Goal: Information Seeking & Learning: Learn about a topic

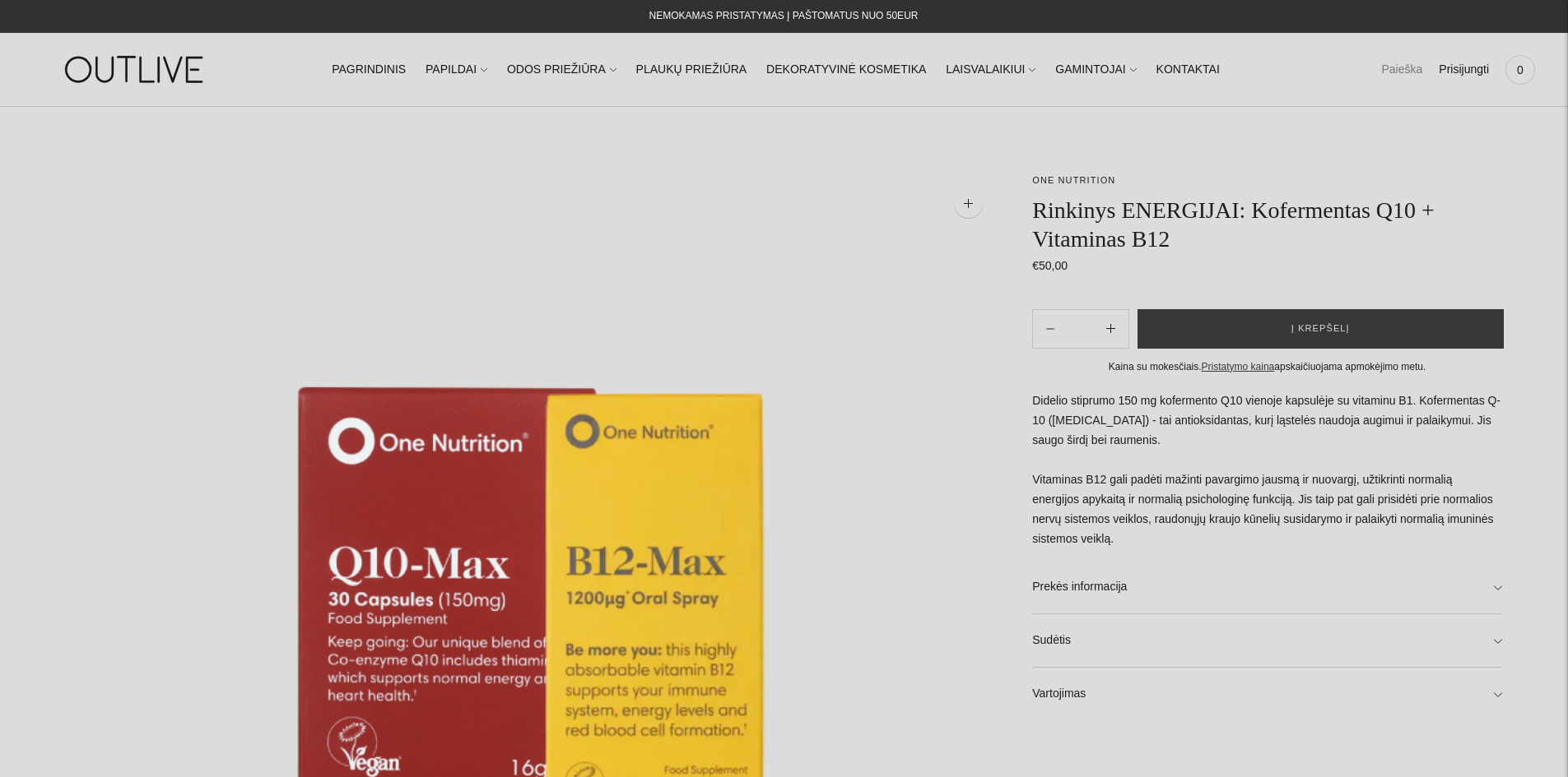
click at [1409, 77] on link "Paieška" at bounding box center [1401, 70] width 41 height 36
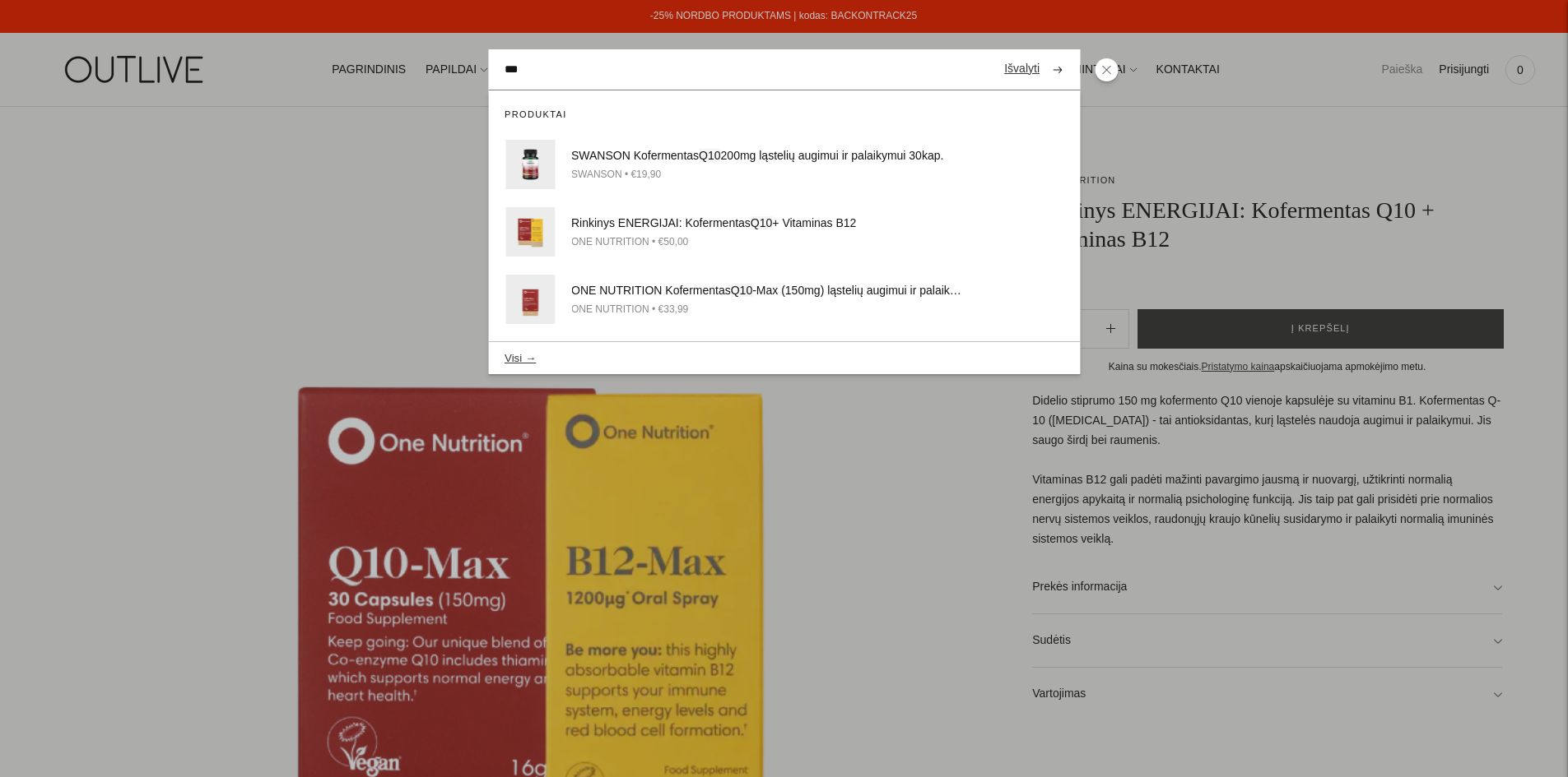
type input "***"
click at [1043, 54] on button "submit" at bounding box center [1057, 70] width 29 height 32
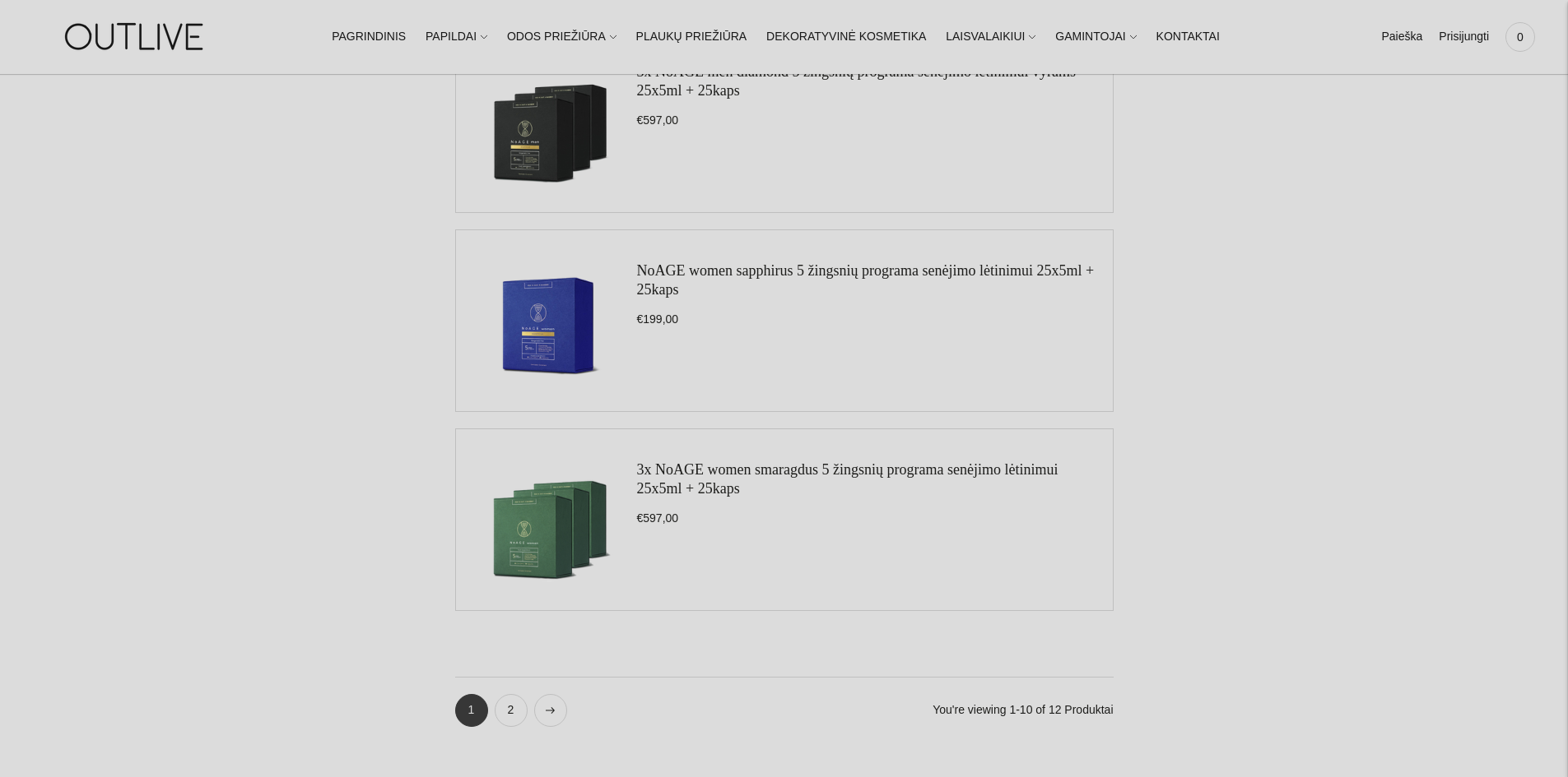
scroll to position [1728, 0]
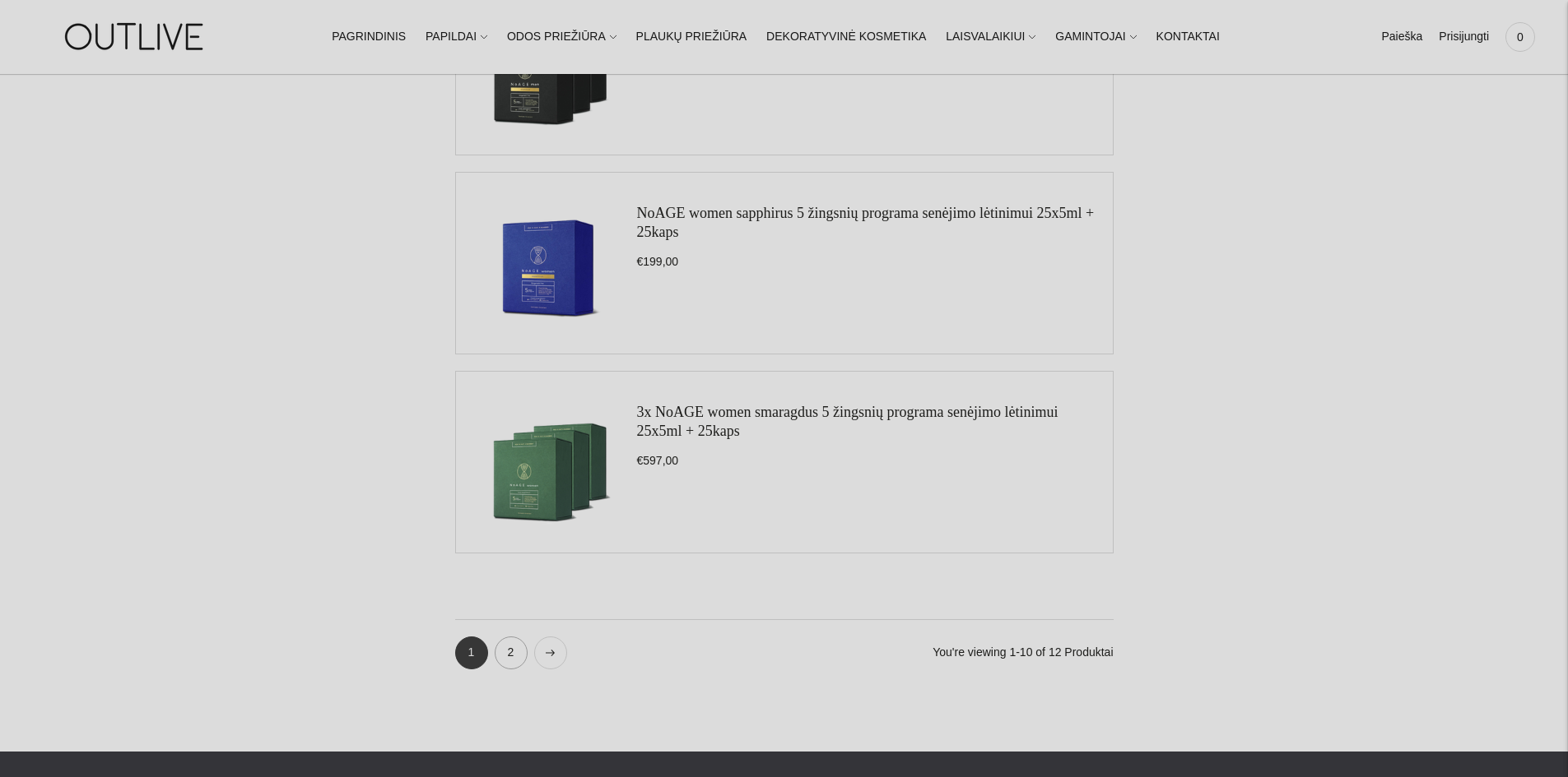
click at [513, 666] on link "2" at bounding box center [511, 653] width 33 height 33
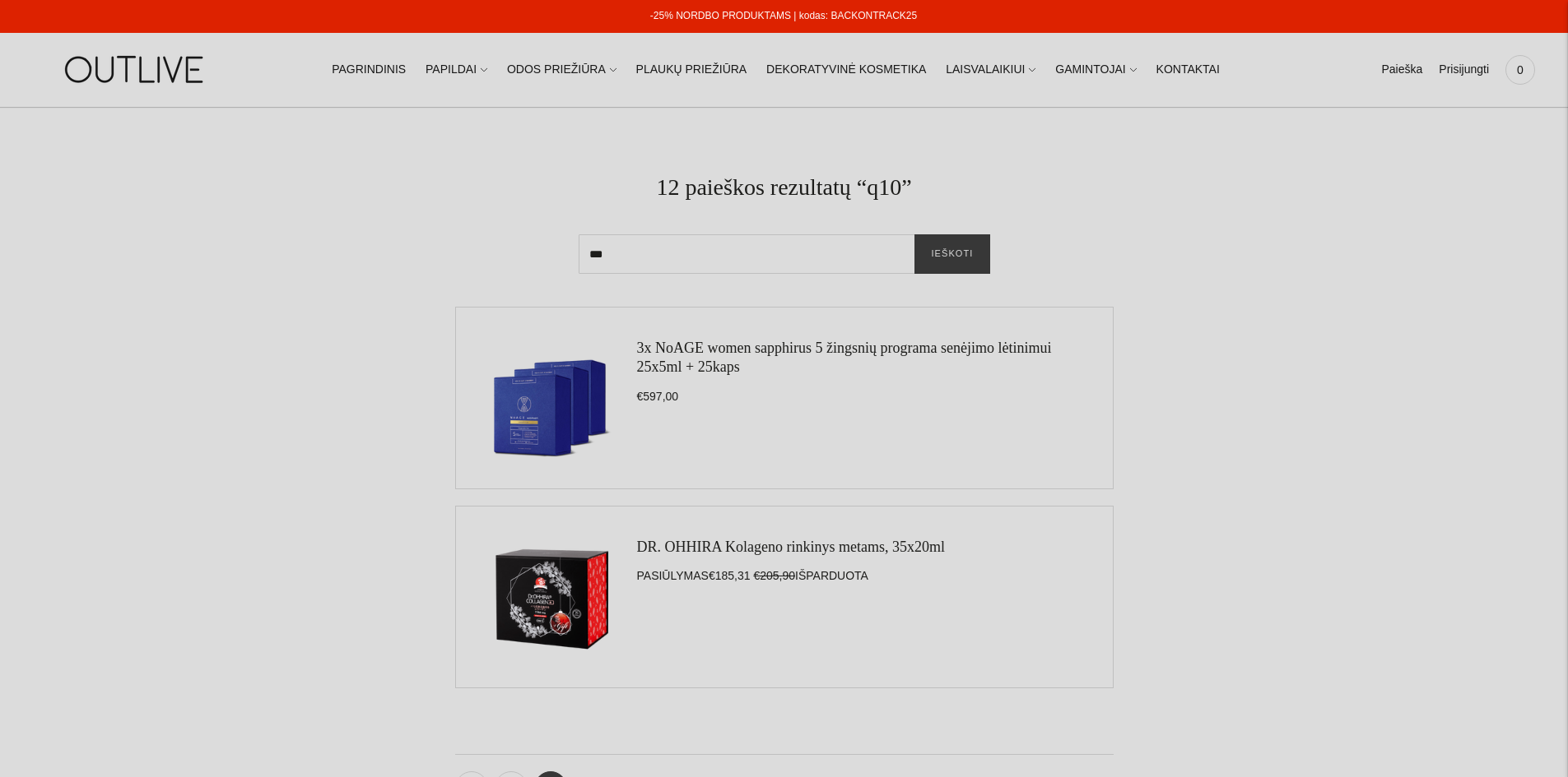
scroll to position [165, 0]
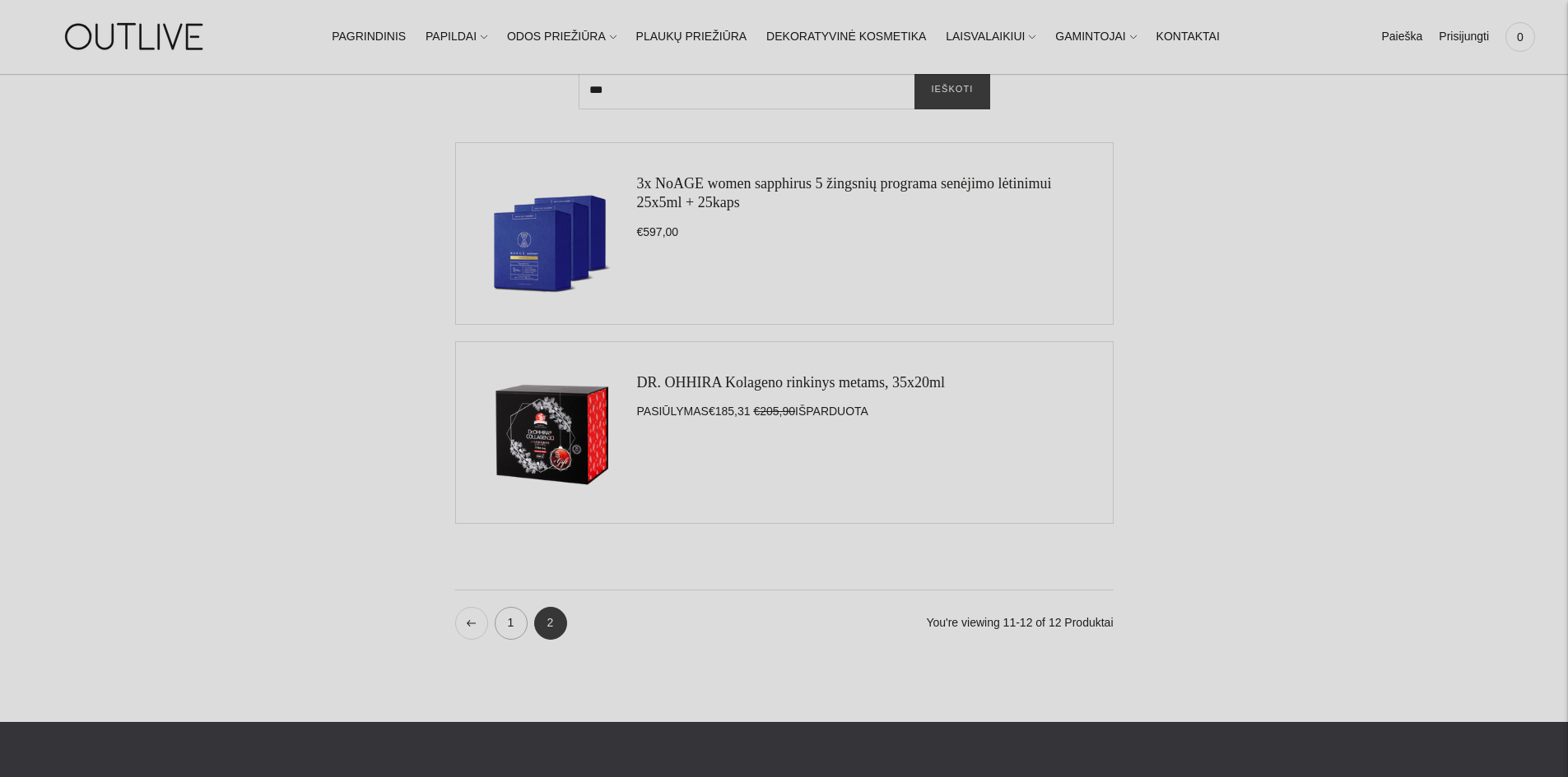
click at [514, 621] on link "1" at bounding box center [511, 623] width 33 height 33
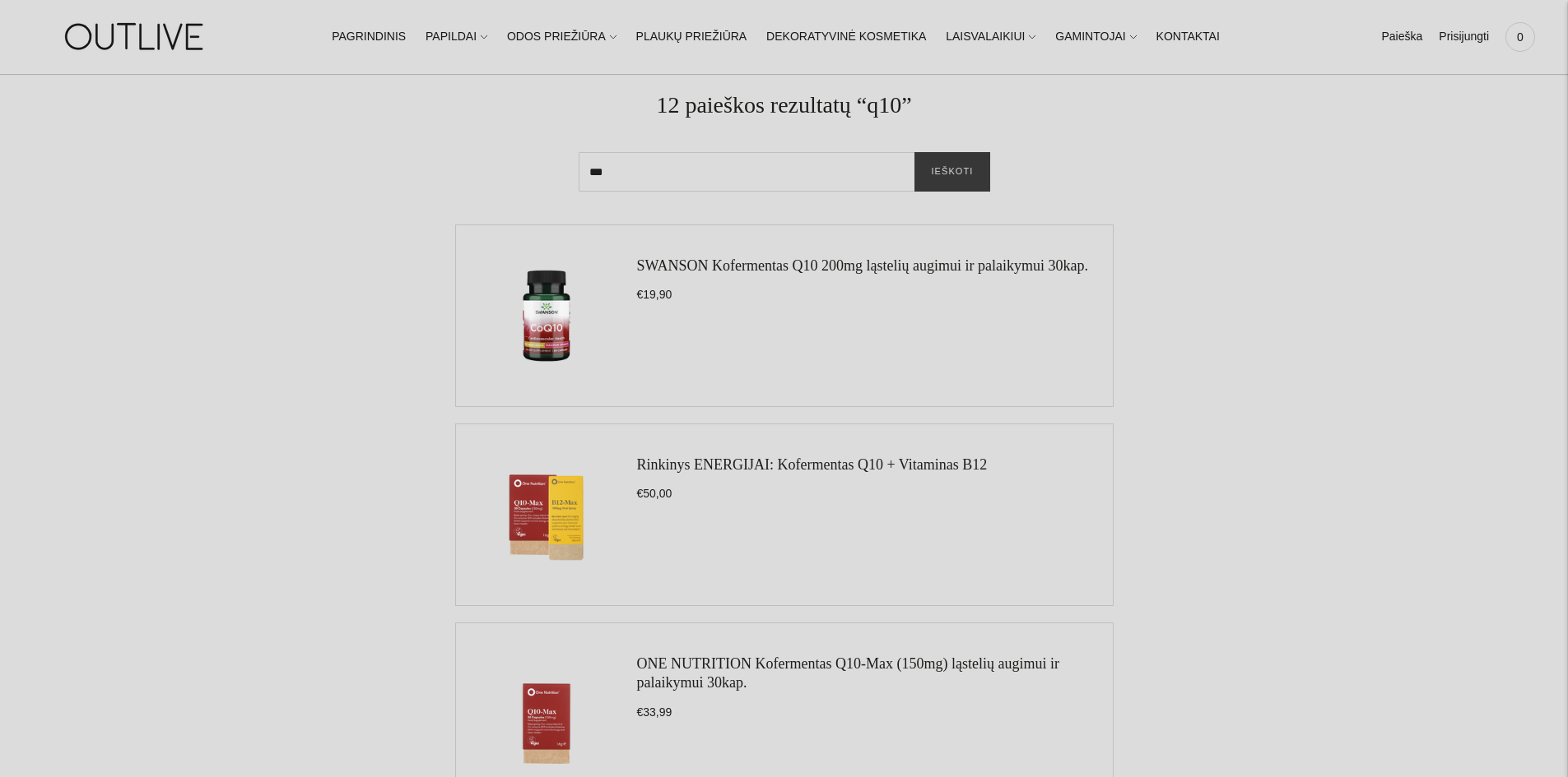
scroll to position [165, 0]
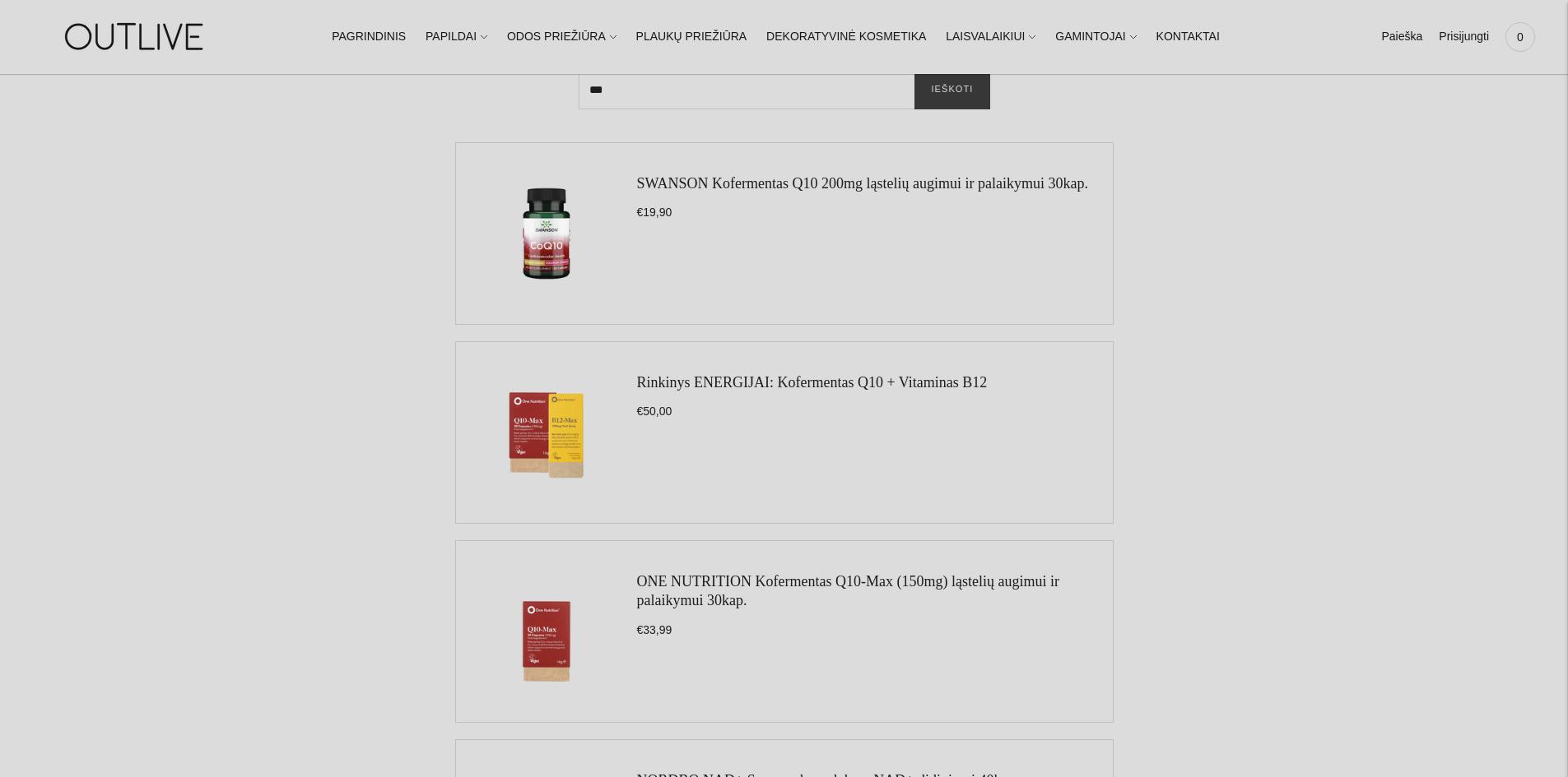
drag, startPoint x: 847, startPoint y: 185, endPoint x: 1234, endPoint y: 281, distance: 398.7
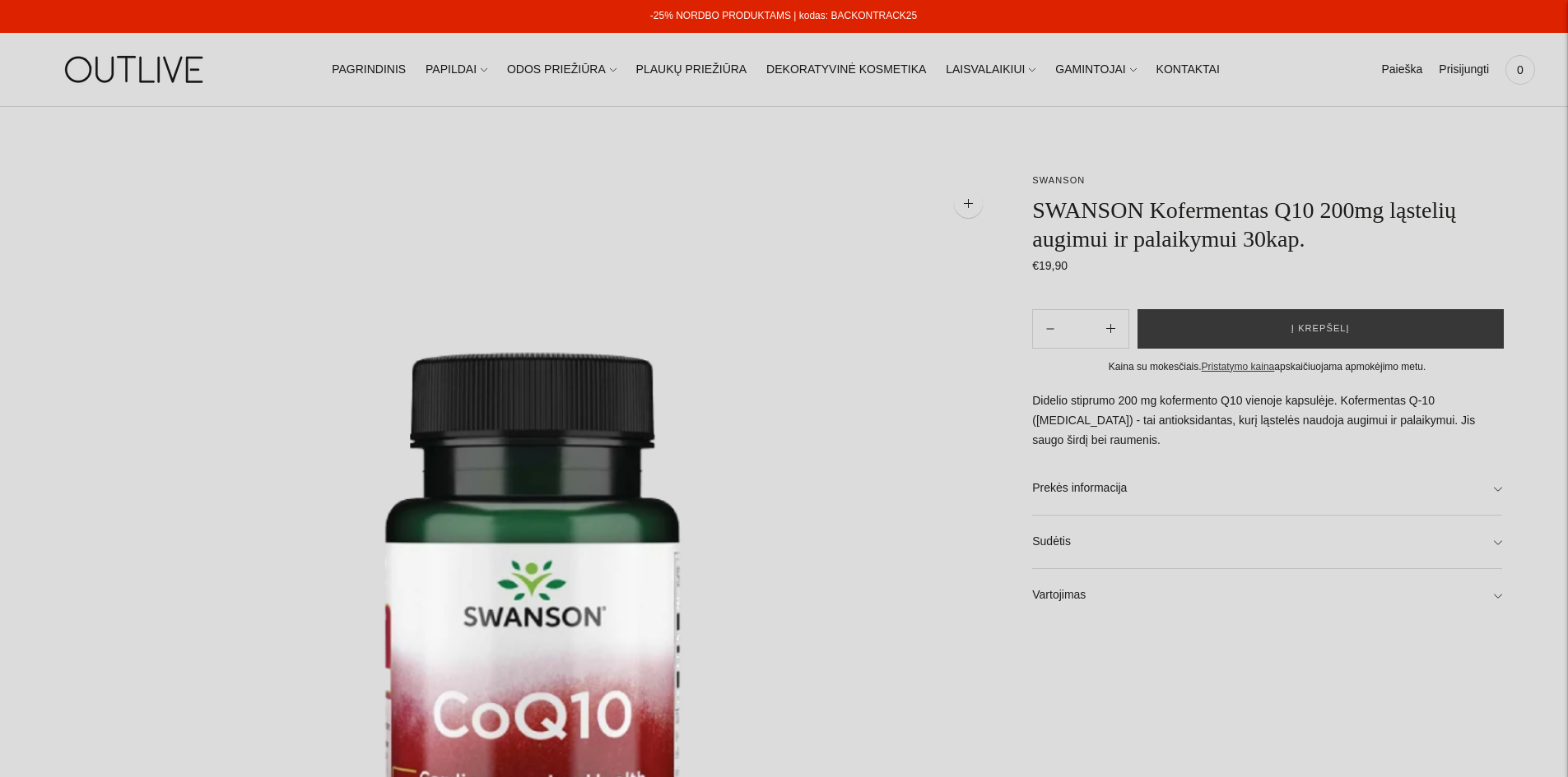
scroll to position [411, 0]
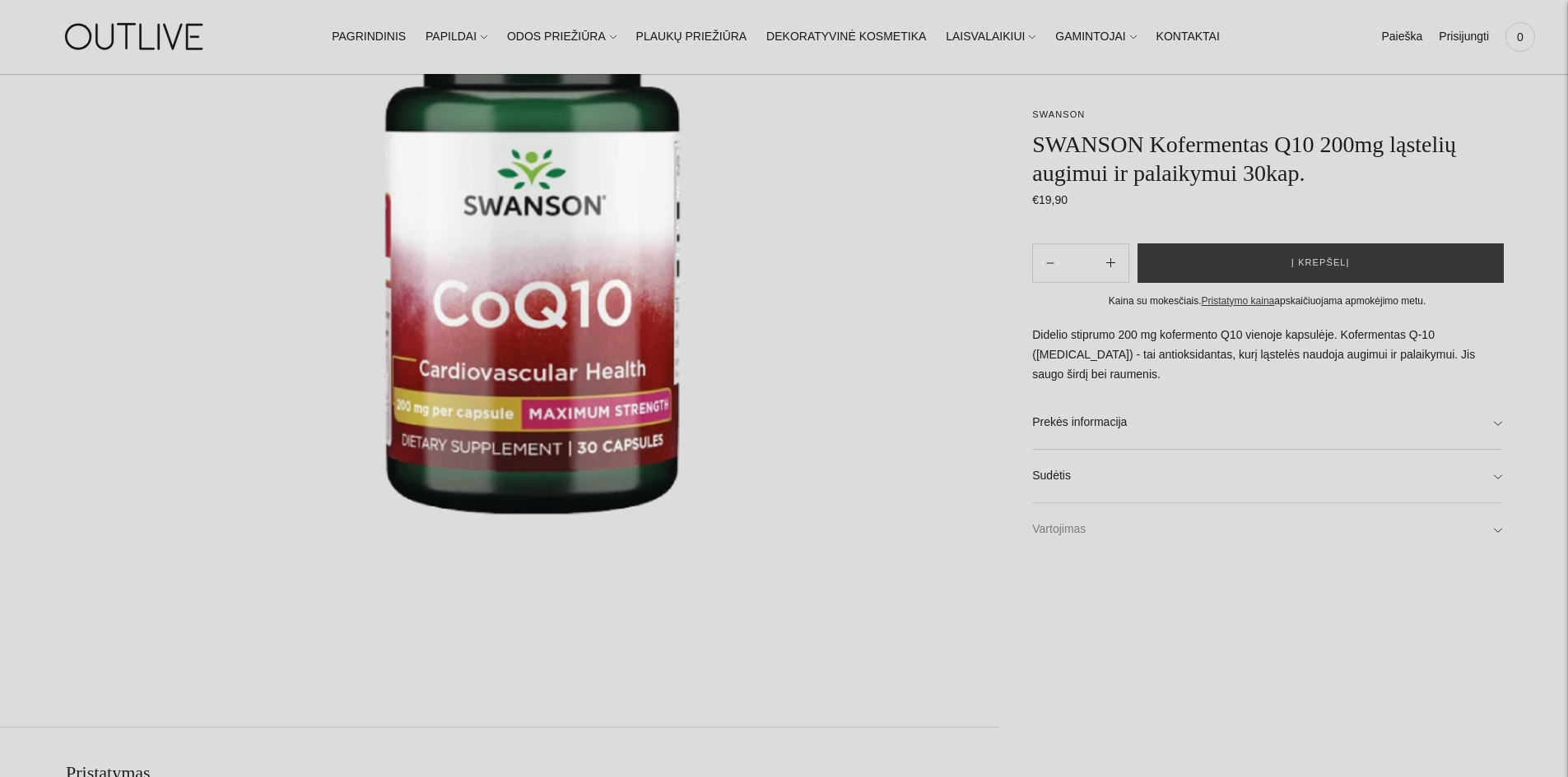
click at [1078, 504] on link "Vartojimas" at bounding box center [1267, 530] width 470 height 53
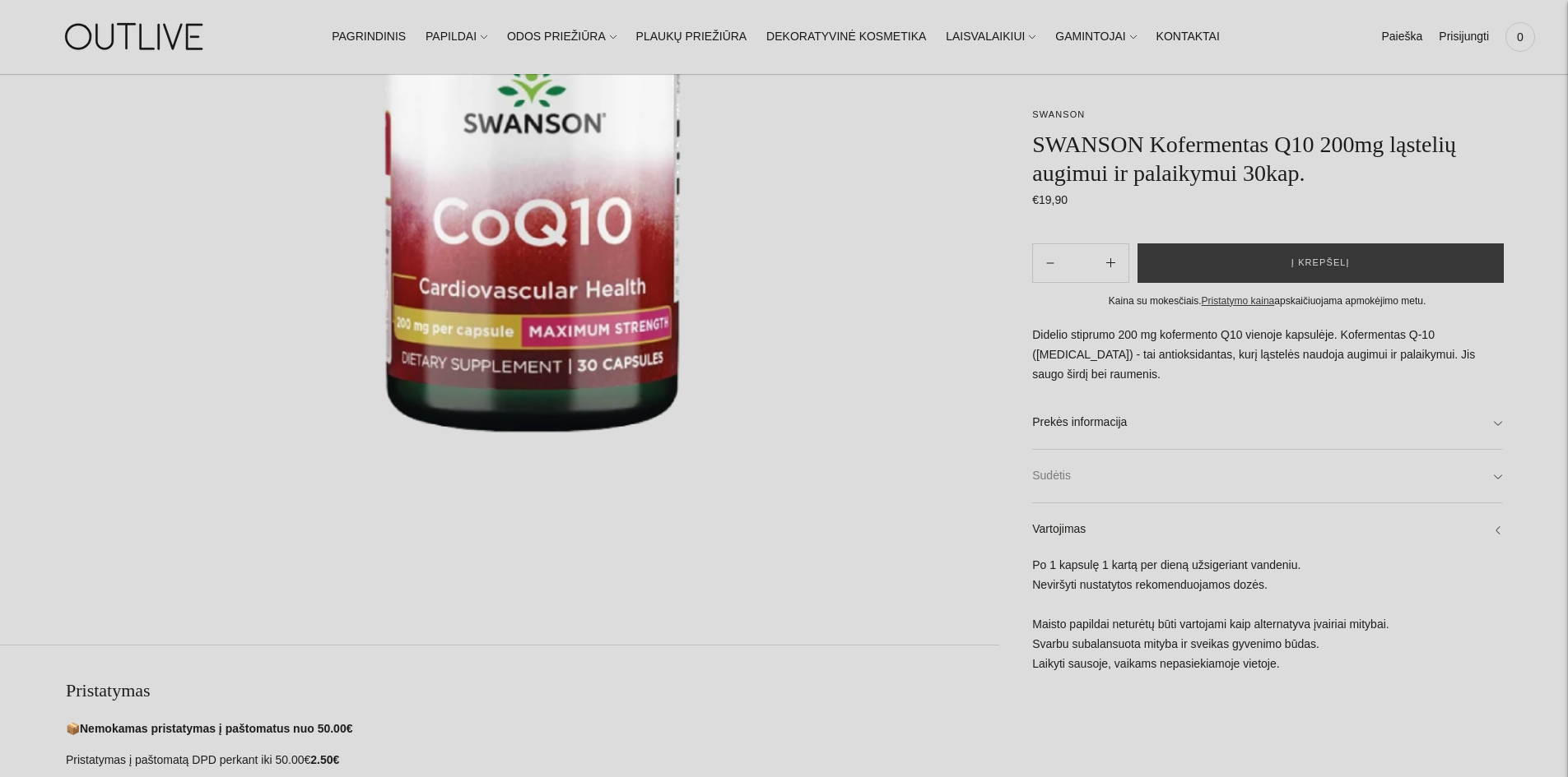
scroll to position [0, 0]
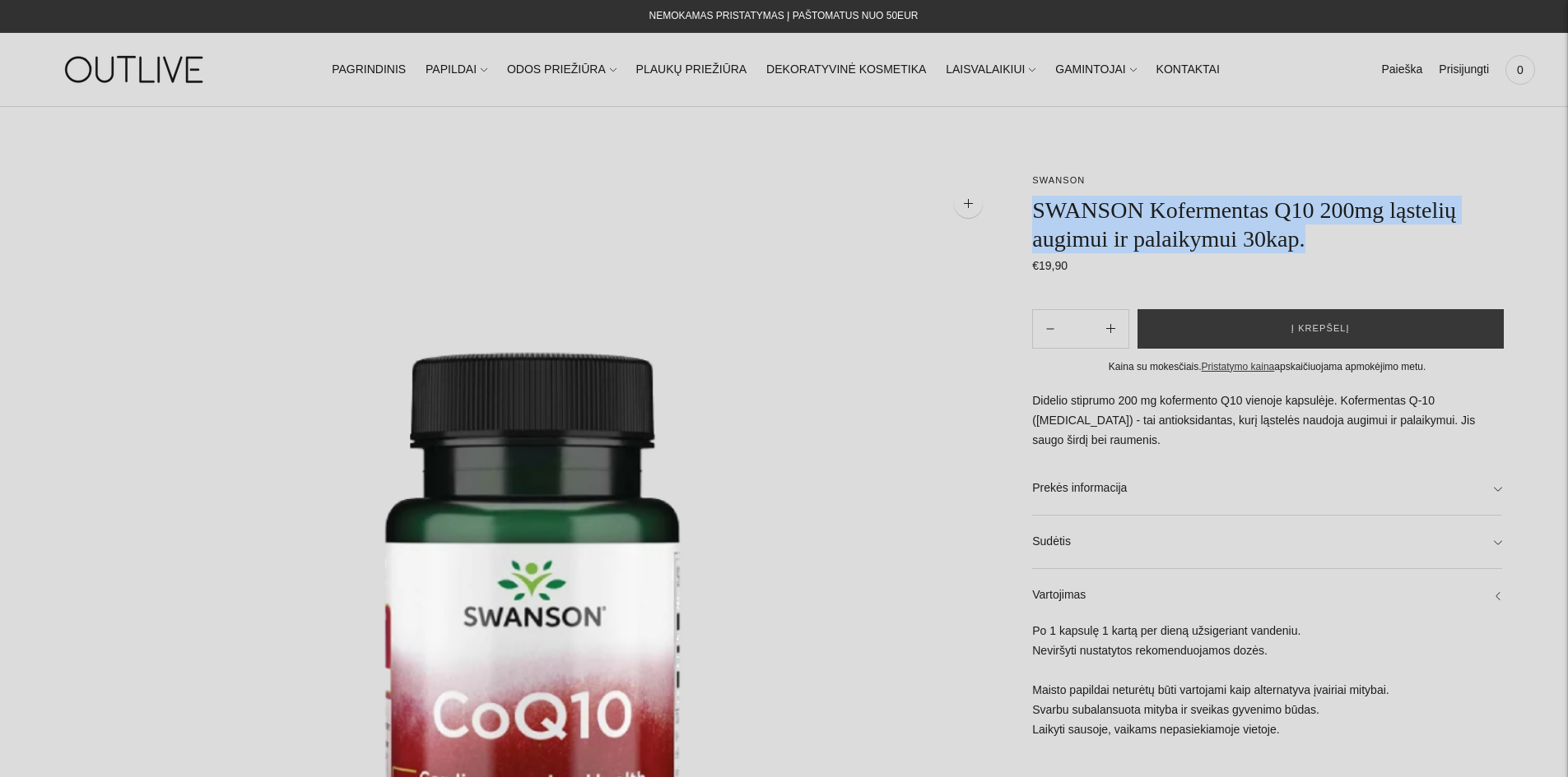
drag, startPoint x: 1036, startPoint y: 209, endPoint x: 1373, endPoint y: 238, distance: 338.2
click at [1373, 238] on h1 "SWANSON Kofermentas Q10 200mg ląstelių augimui ir palaikymui 30kap." at bounding box center [1267, 224] width 470 height 57
copy h1 "SWANSON Kofermentas Q10 200mg ląstelių augimui ir palaikymui 30kap."
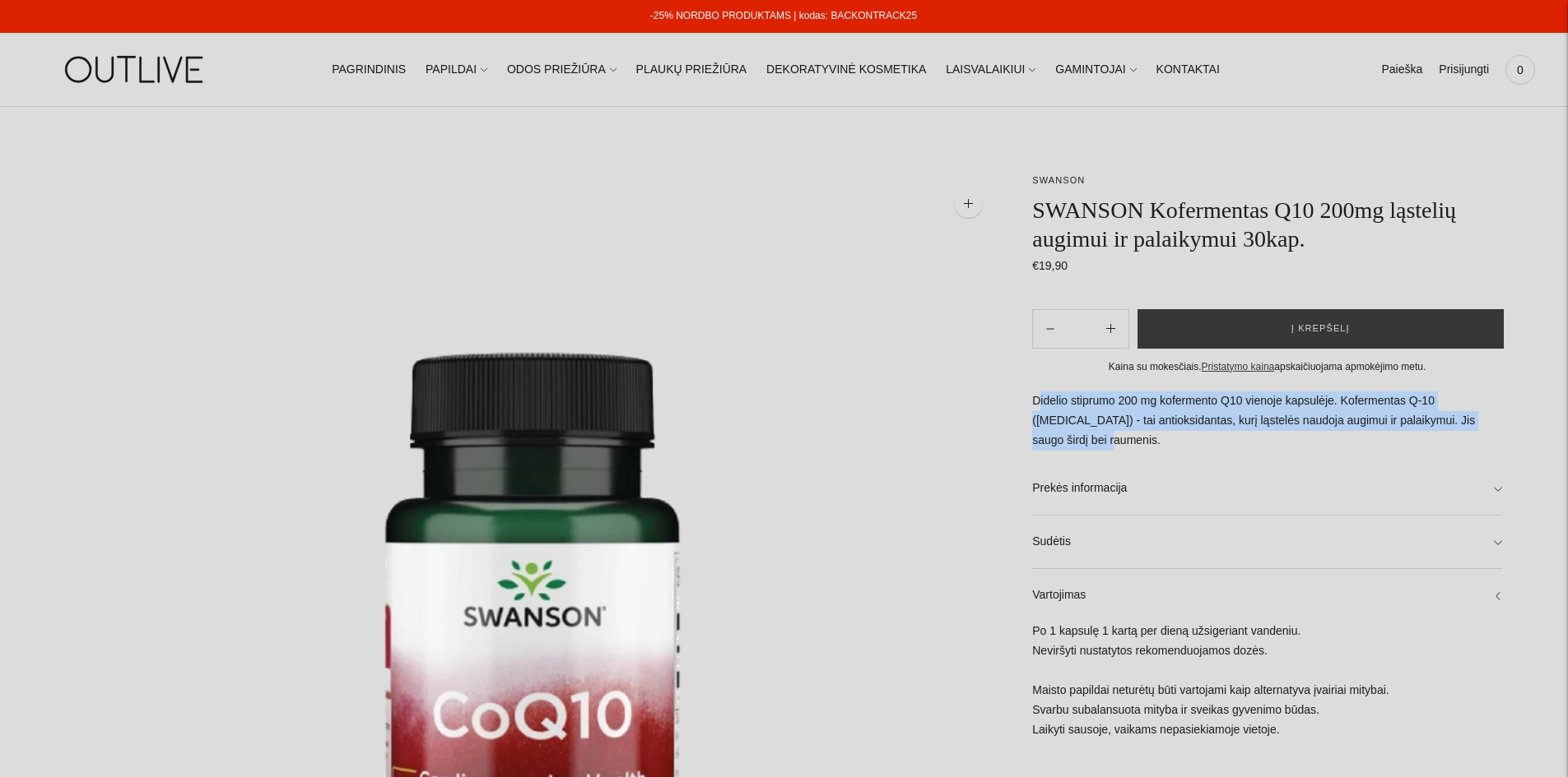
drag, startPoint x: 1028, startPoint y: 401, endPoint x: 1494, endPoint y: 418, distance: 466.3
copy p "Didelio stiprumo 200 mg kofermento Q10 vienoje kapsulėje. Kofermentas Q-10 (CoQ…"
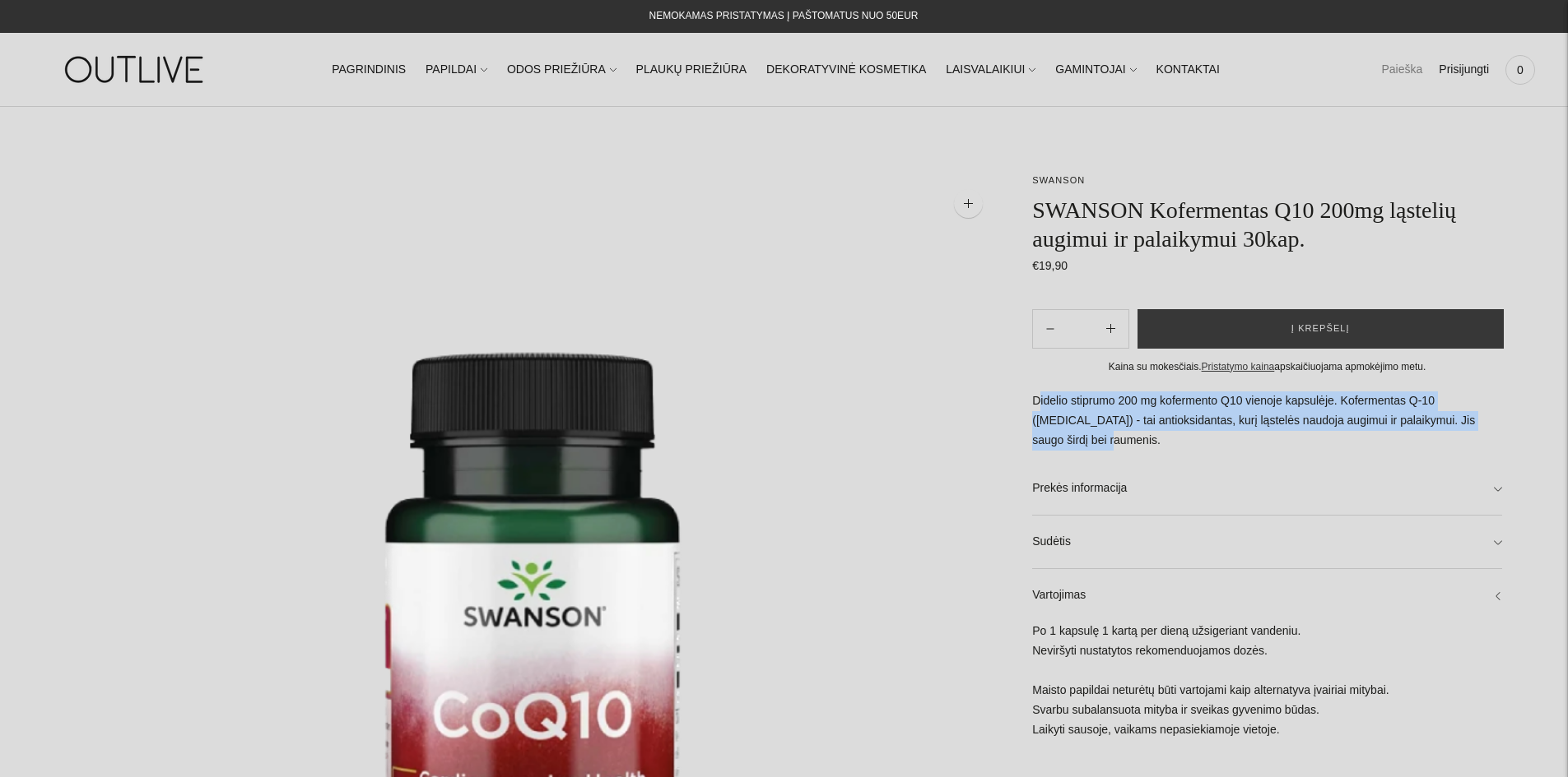
click at [1394, 63] on link "Paieška" at bounding box center [1401, 70] width 41 height 36
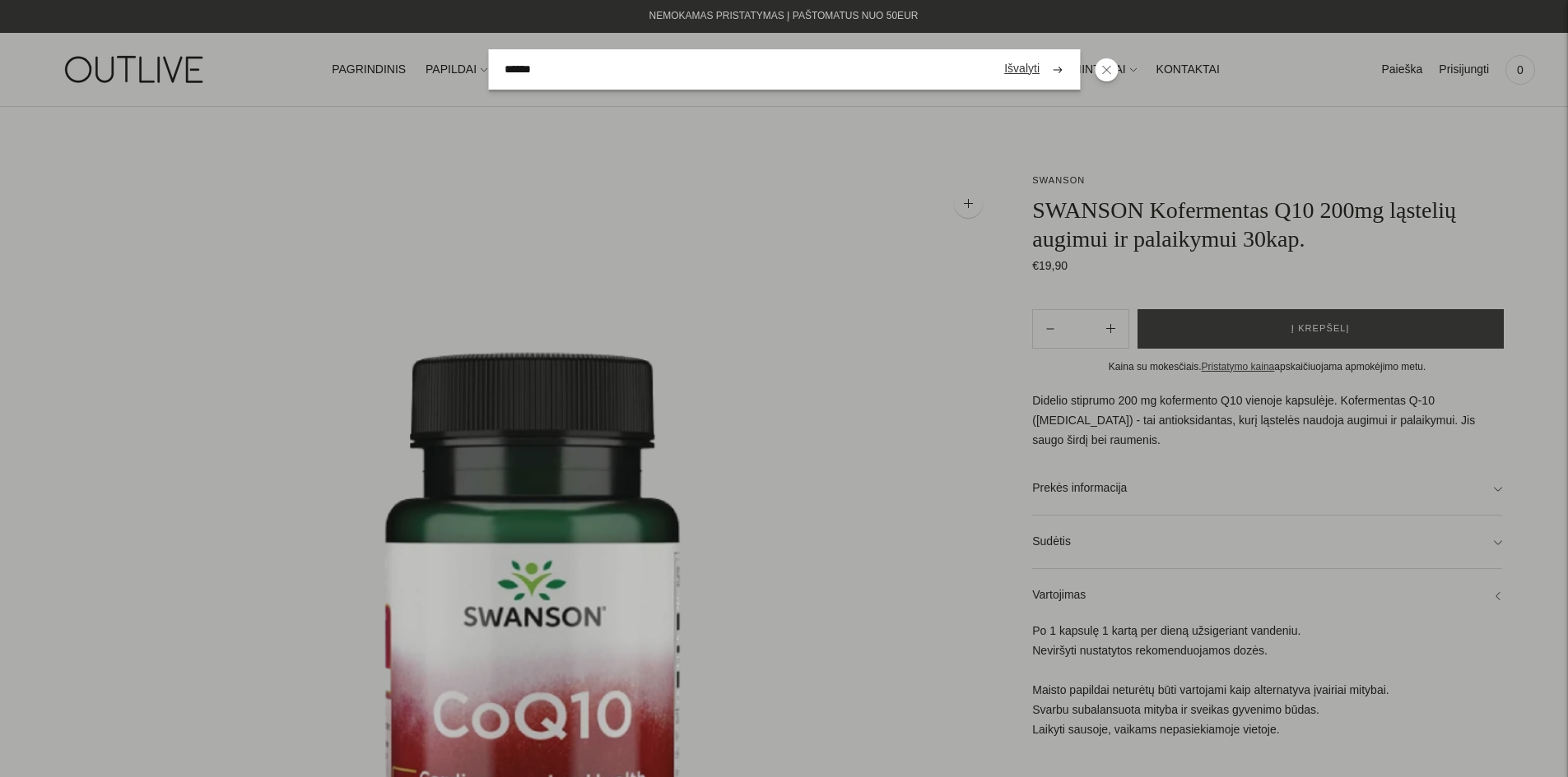
type input "******"
click at [1043, 54] on button "submit" at bounding box center [1057, 70] width 29 height 32
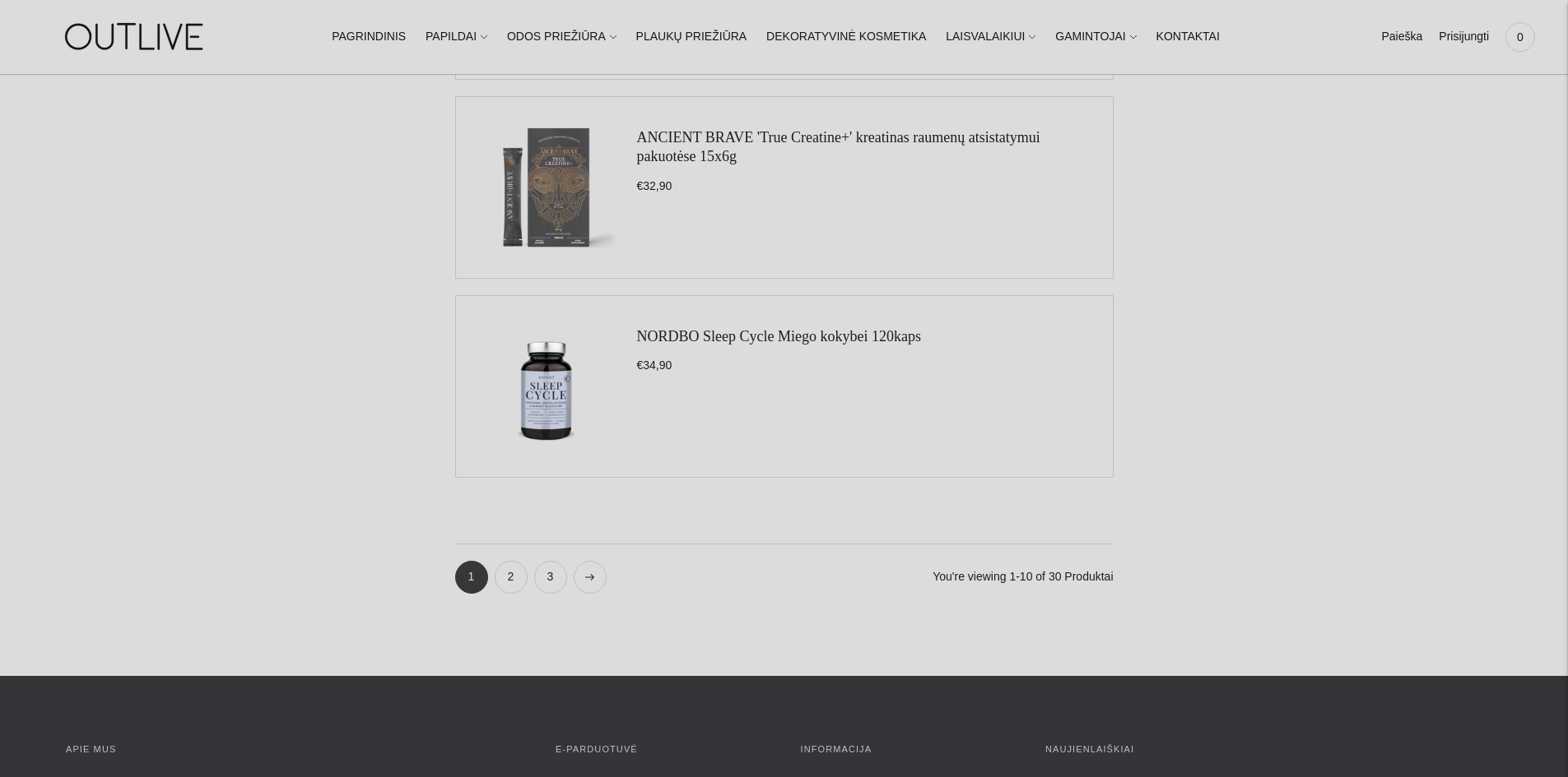
scroll to position [1810, 0]
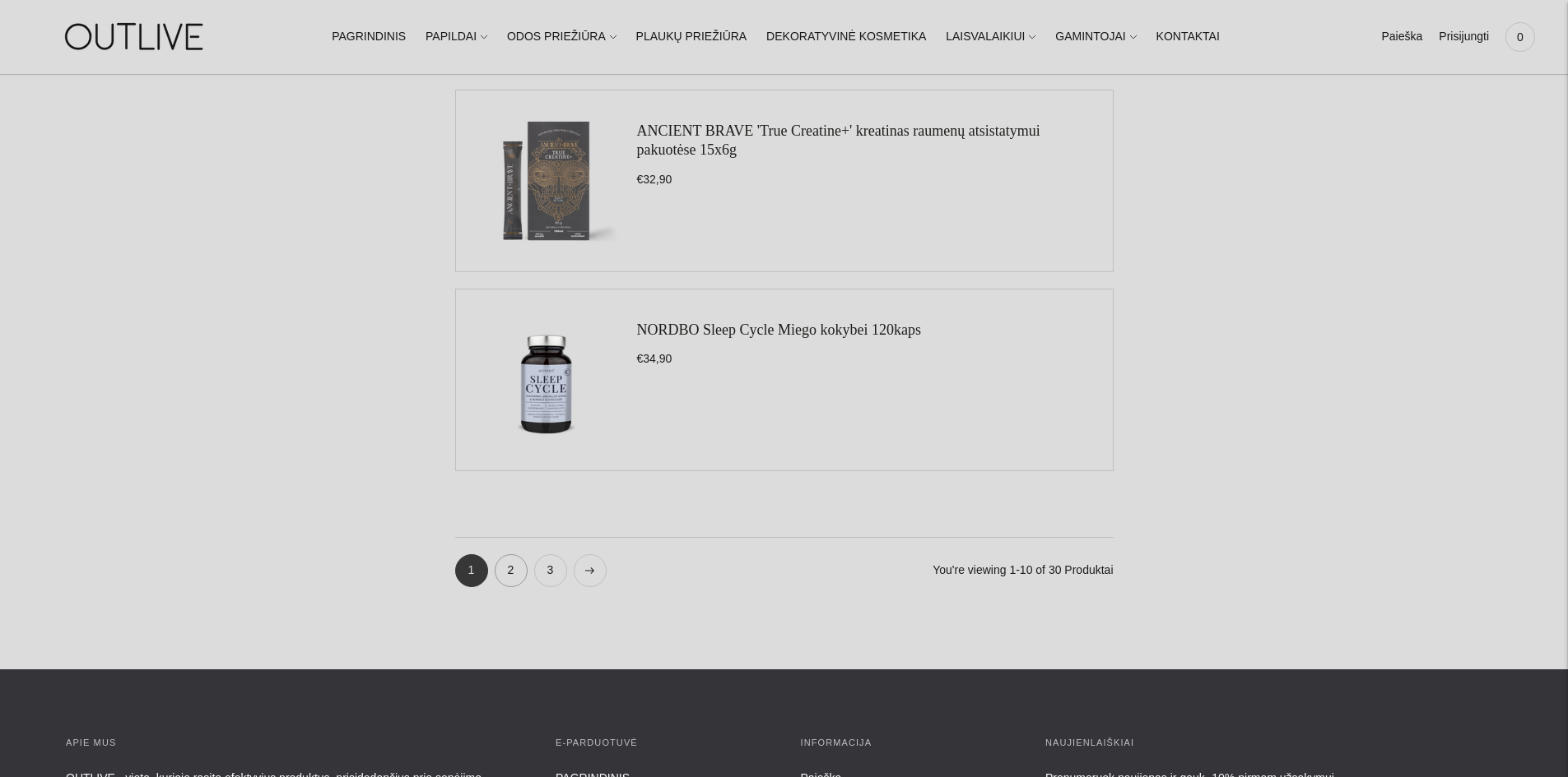
click at [503, 573] on link "2" at bounding box center [511, 571] width 33 height 33
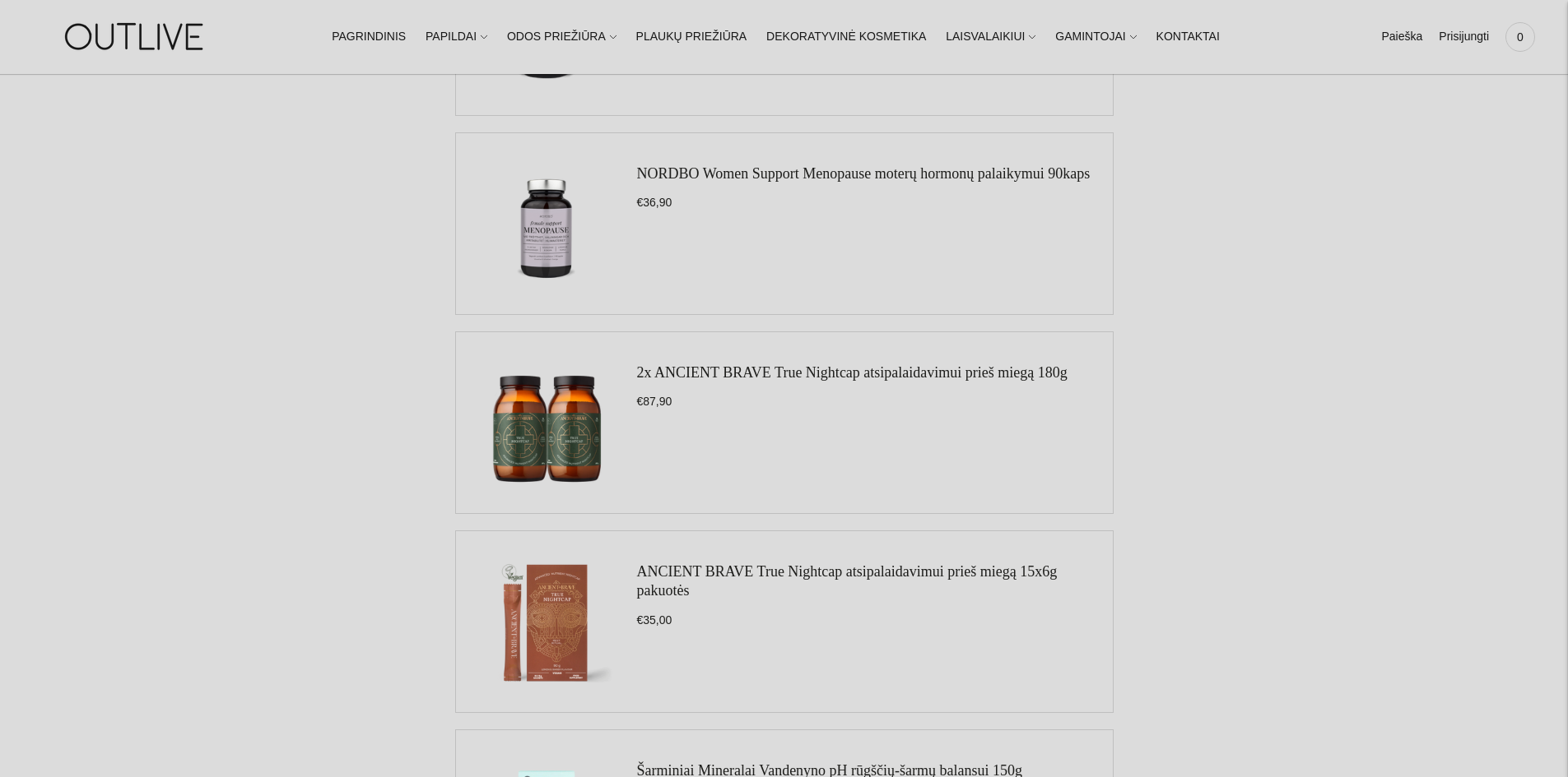
scroll to position [1645, 0]
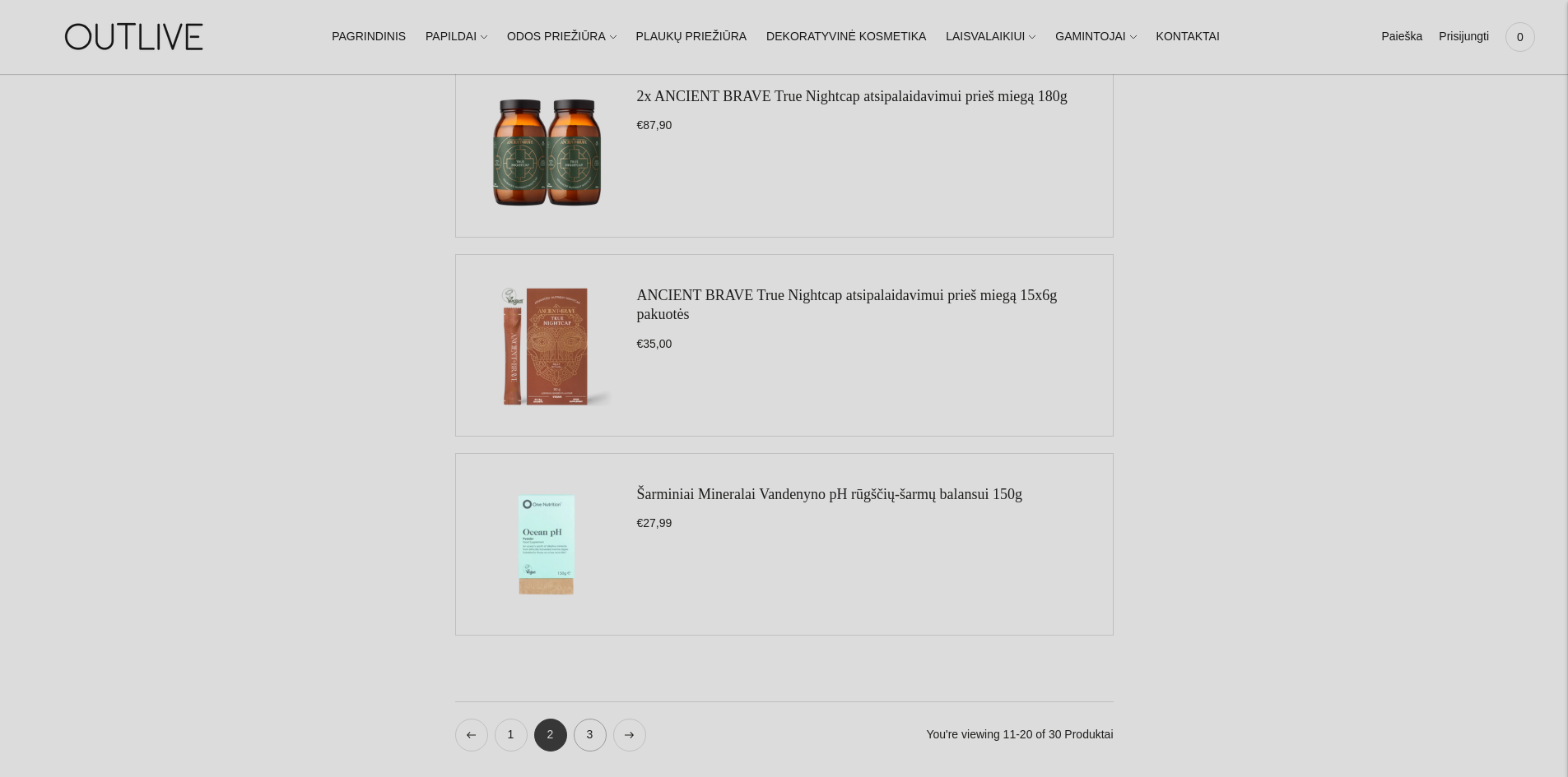
click at [580, 732] on link "3" at bounding box center [590, 735] width 33 height 33
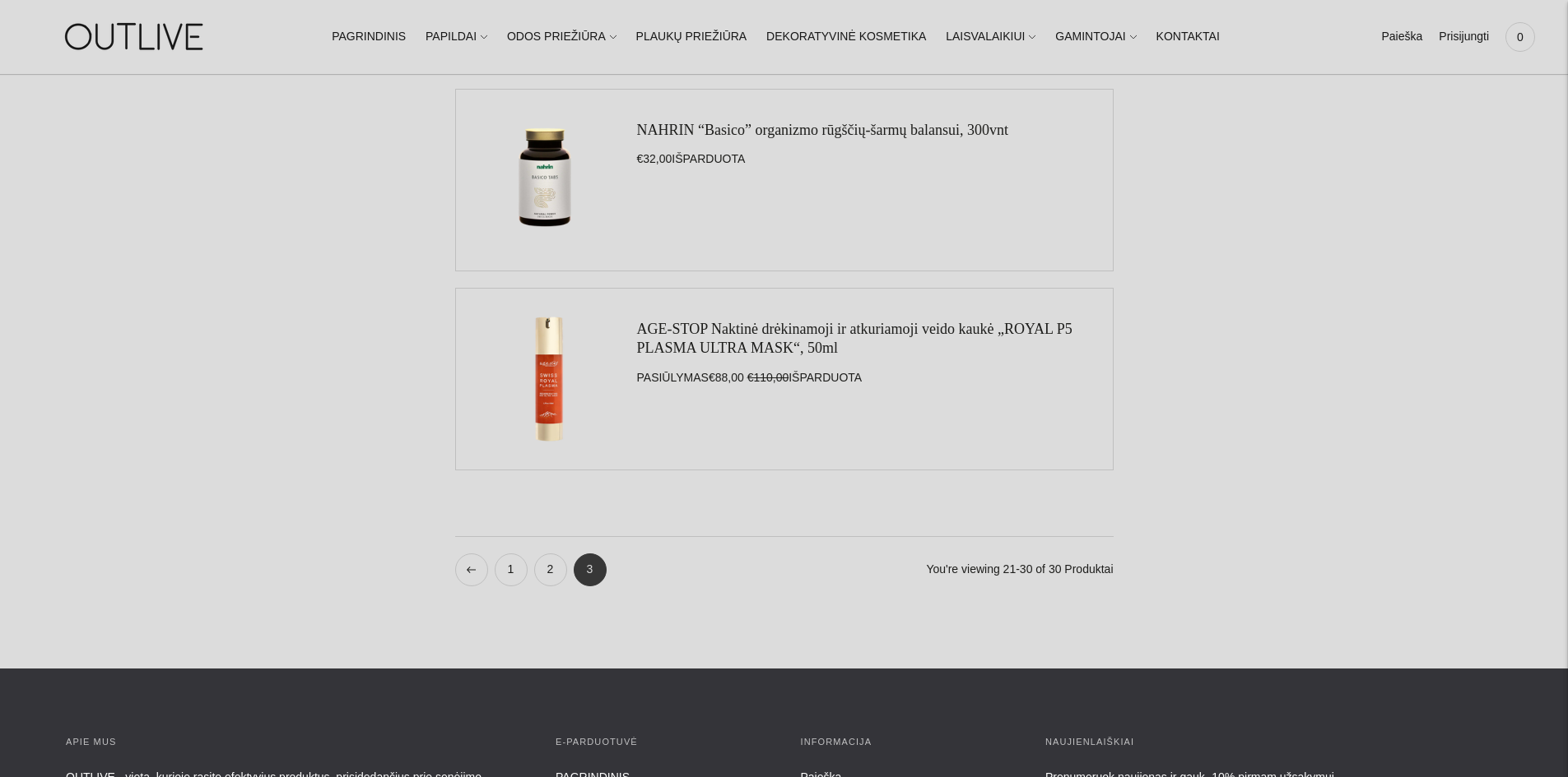
scroll to position [1892, 0]
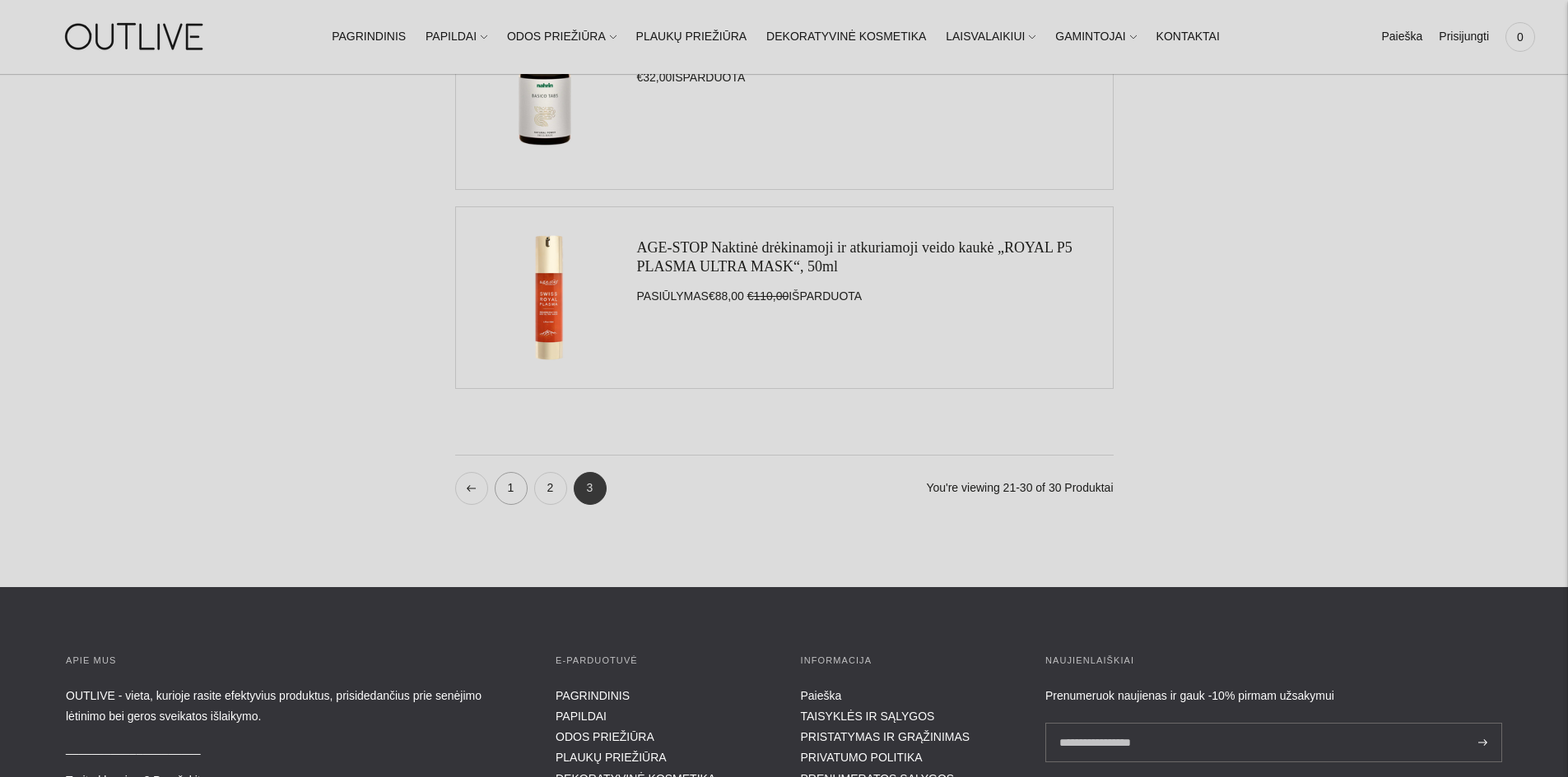
click at [498, 479] on link "1" at bounding box center [511, 488] width 33 height 33
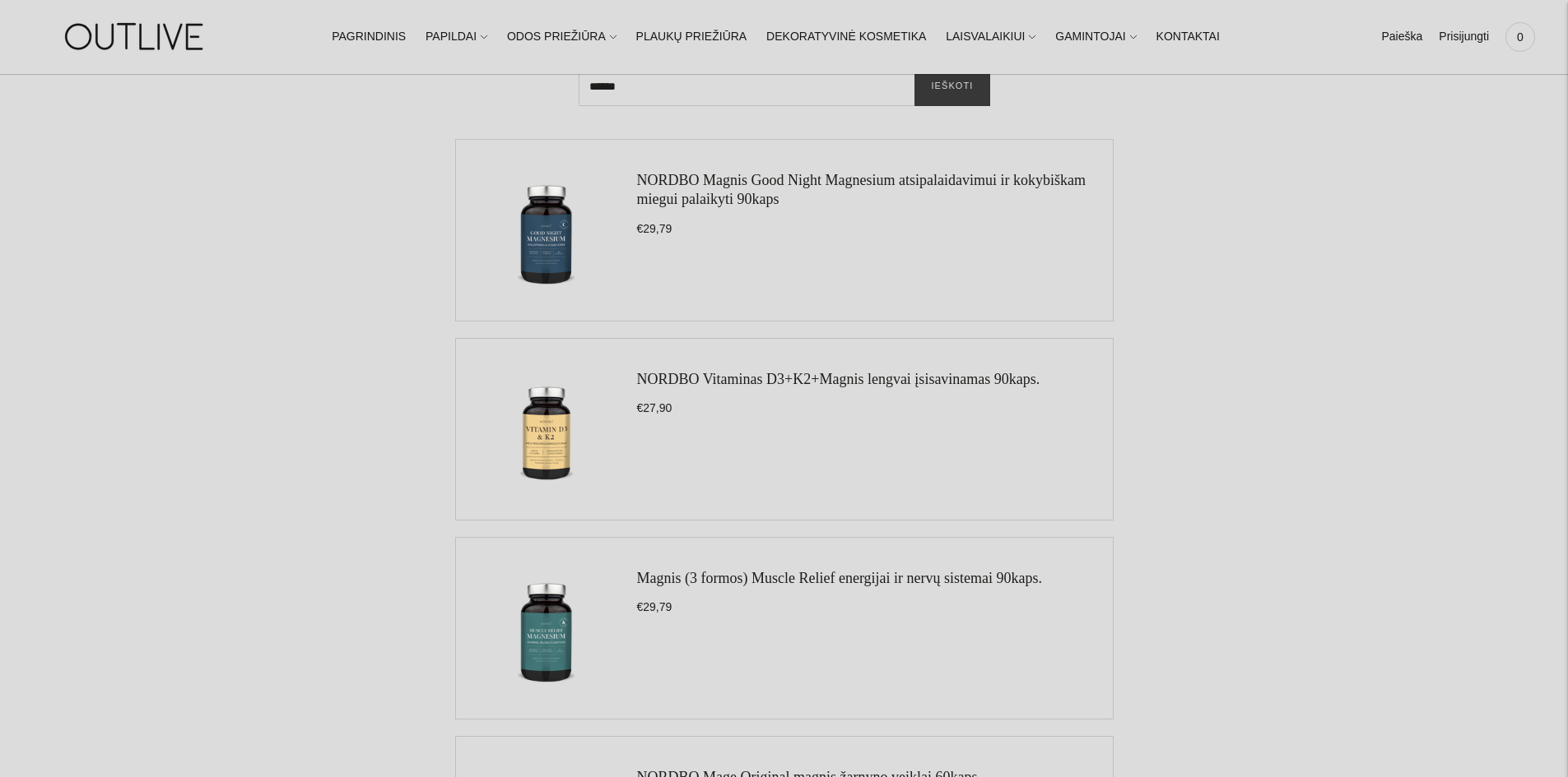
scroll to position [165, 0]
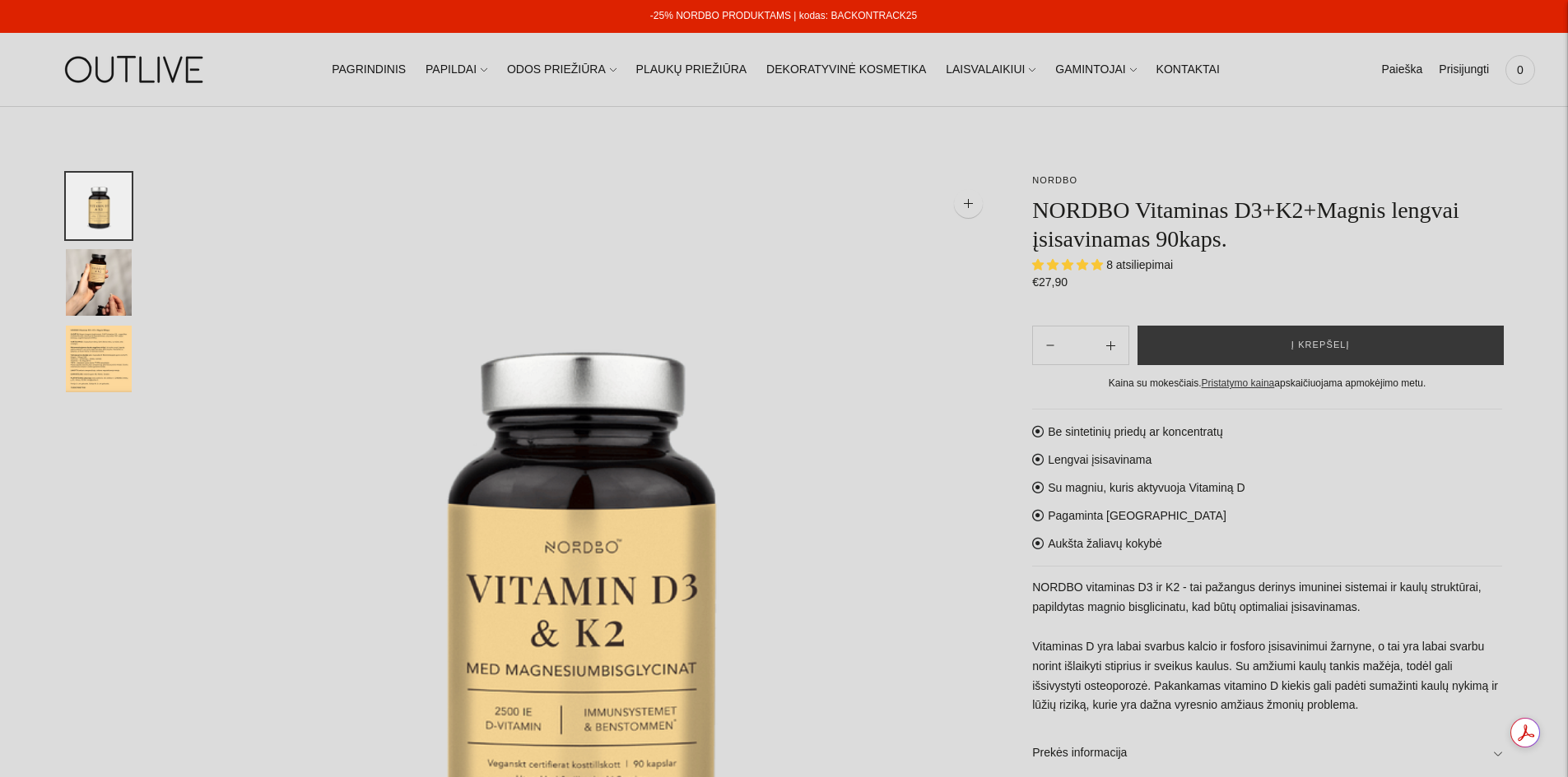
select select "**********"
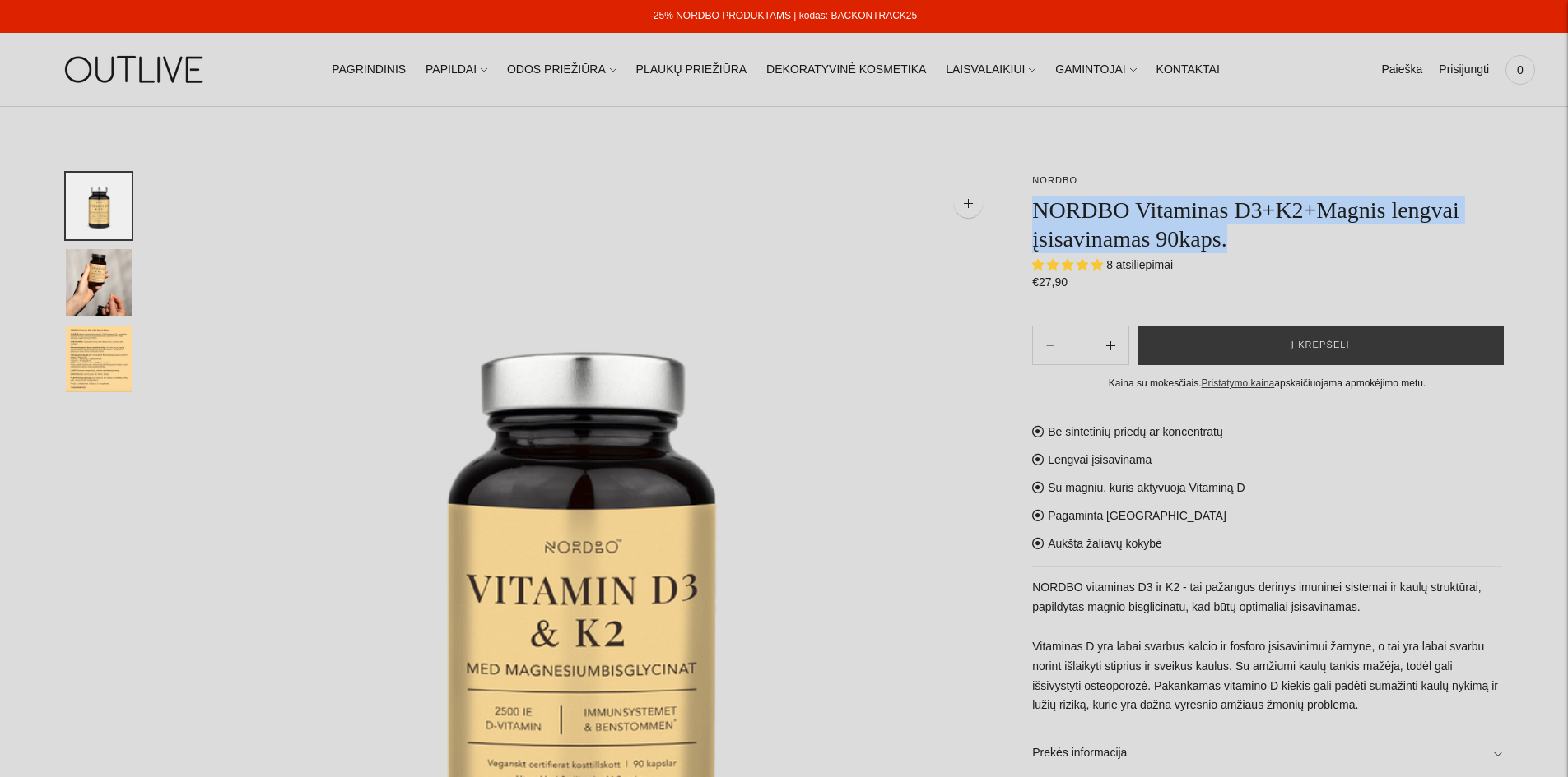
drag, startPoint x: 1032, startPoint y: 202, endPoint x: 1287, endPoint y: 235, distance: 257.1
click at [1287, 235] on h1 "NORDBO Vitaminas D3+K2+Magnis lengvai įsisavinamas 90kaps." at bounding box center [1267, 224] width 470 height 57
copy h1 "NORDBO Vitaminas D3+K2+Magnis lengvai įsisavinamas 90kaps."
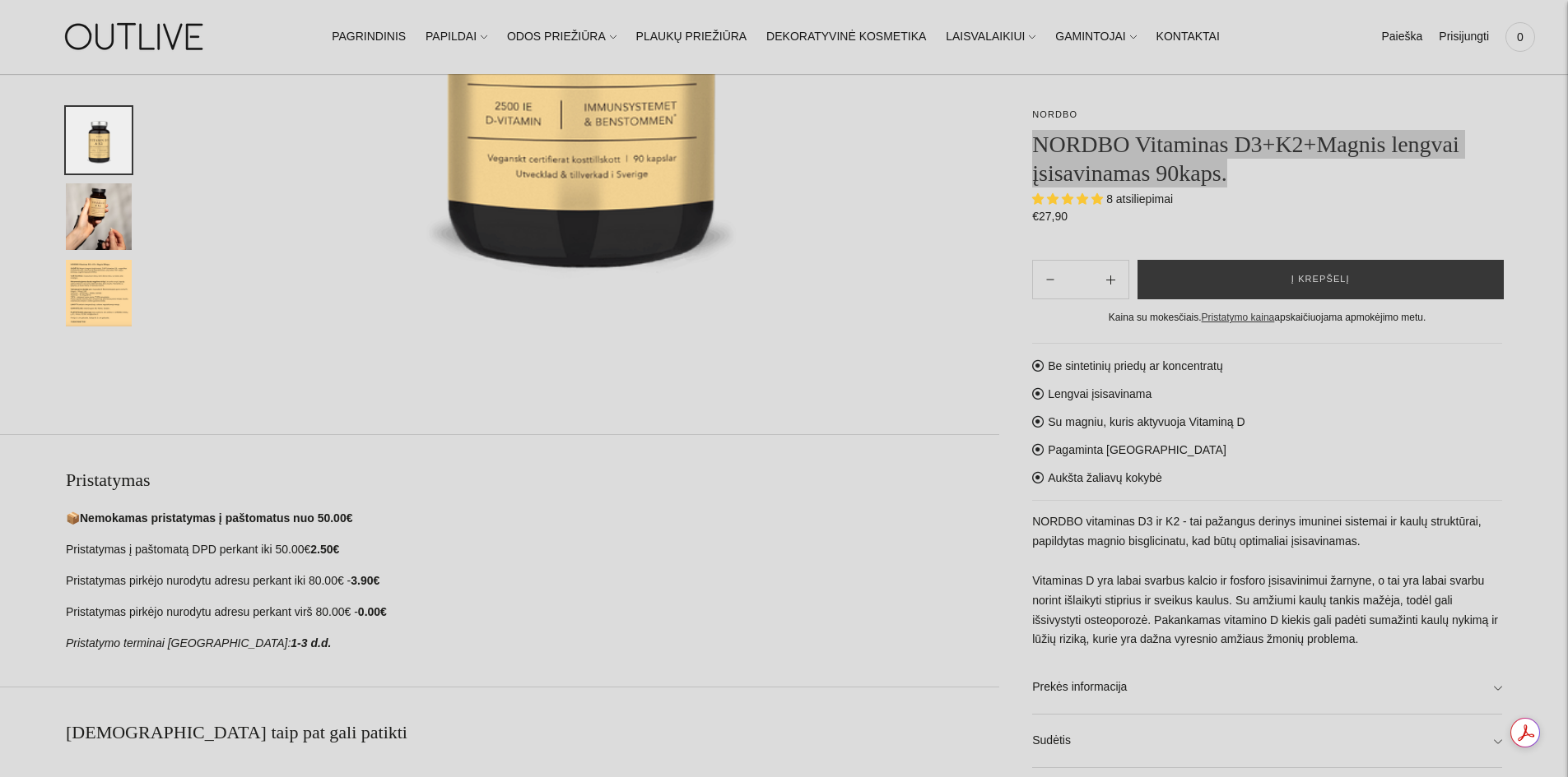
scroll to position [576, 0]
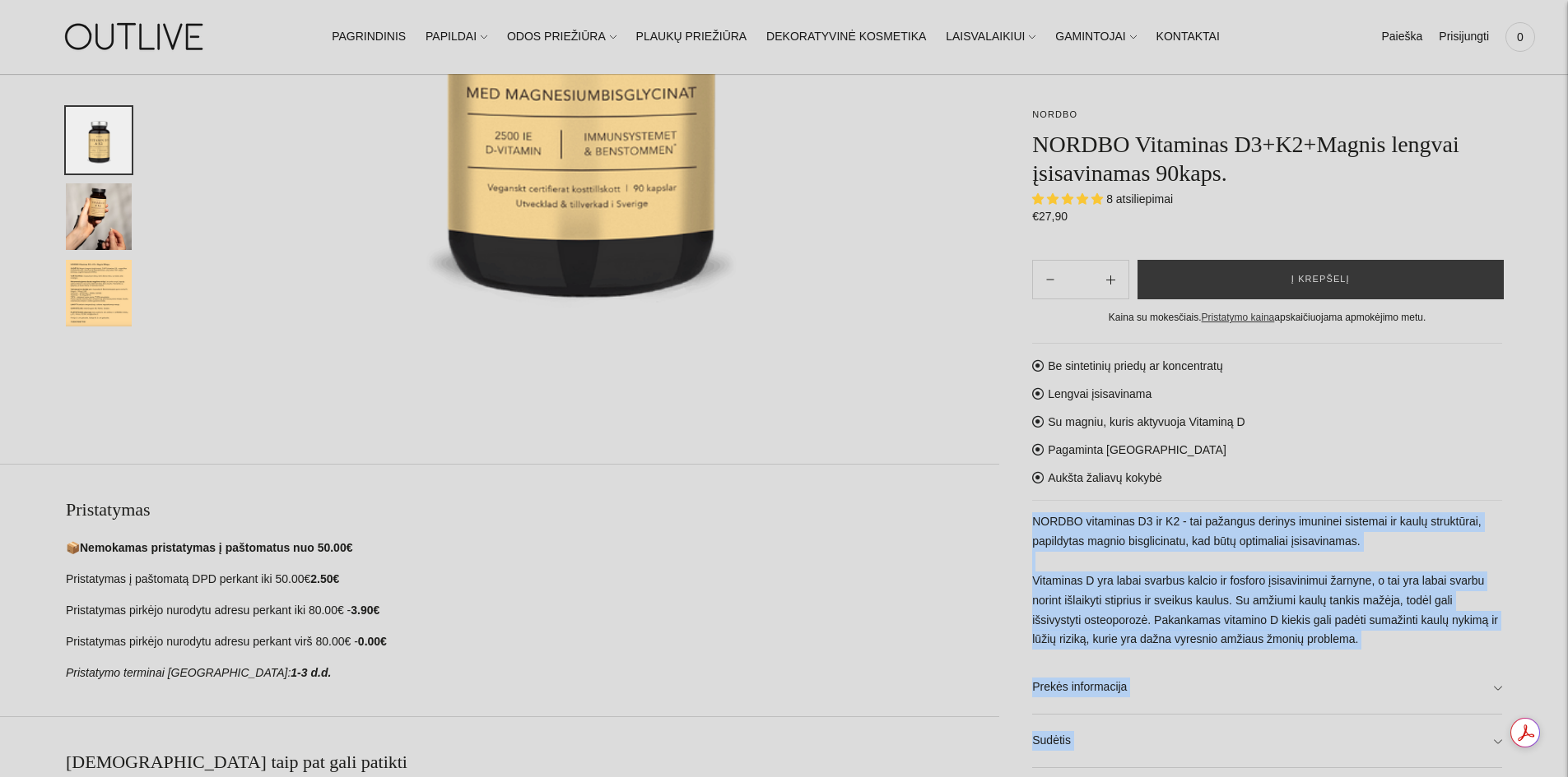
drag, startPoint x: 1030, startPoint y: 521, endPoint x: 1416, endPoint y: 546, distance: 386.8
click at [1416, 546] on div "**********" at bounding box center [1250, 382] width 503 height 1570
click at [1361, 614] on p "NORDBO vitaminas D3 ir K2 - tai pažangus derinys imuninei sistemai ir kaulų str…" at bounding box center [1267, 582] width 470 height 138
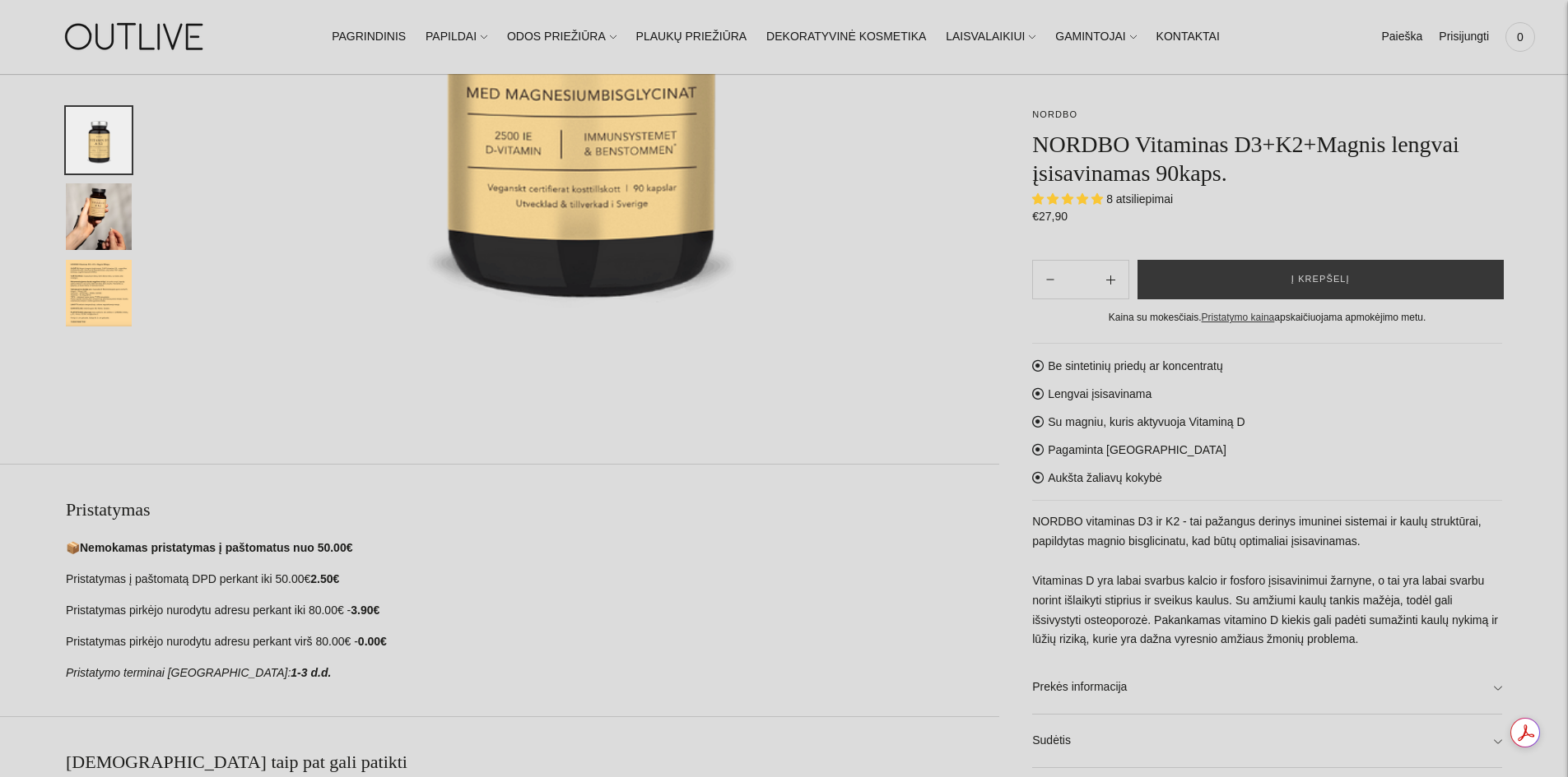
click at [1327, 651] on div "Be sintetinių priedų ar koncentratų Lengvai įsisavinama Su magniu, kuris aktyvu…" at bounding box center [1267, 582] width 470 height 478
drag, startPoint x: 1327, startPoint y: 641, endPoint x: 1032, endPoint y: 522, distance: 318.1
click at [1032, 522] on p "NORDBO vitaminas D3 ir K2 - tai pažangus derinys imuninei sistemai ir kaulų str…" at bounding box center [1267, 582] width 470 height 138
copy p "NORDBO vitaminas D3 ir K2 - tai pažangus derinys imuninei sistemai ir kaulų str…"
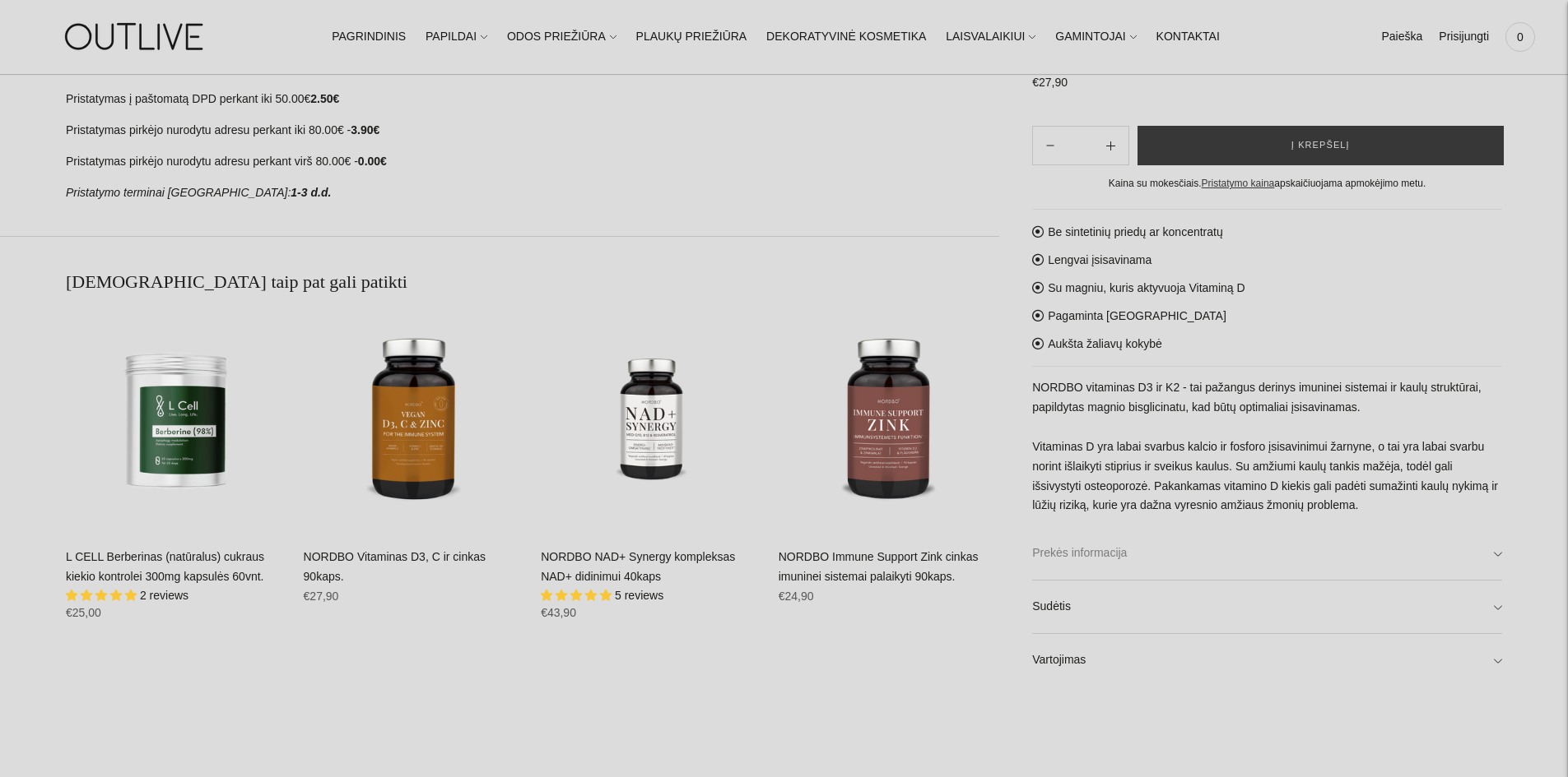
scroll to position [1069, 0]
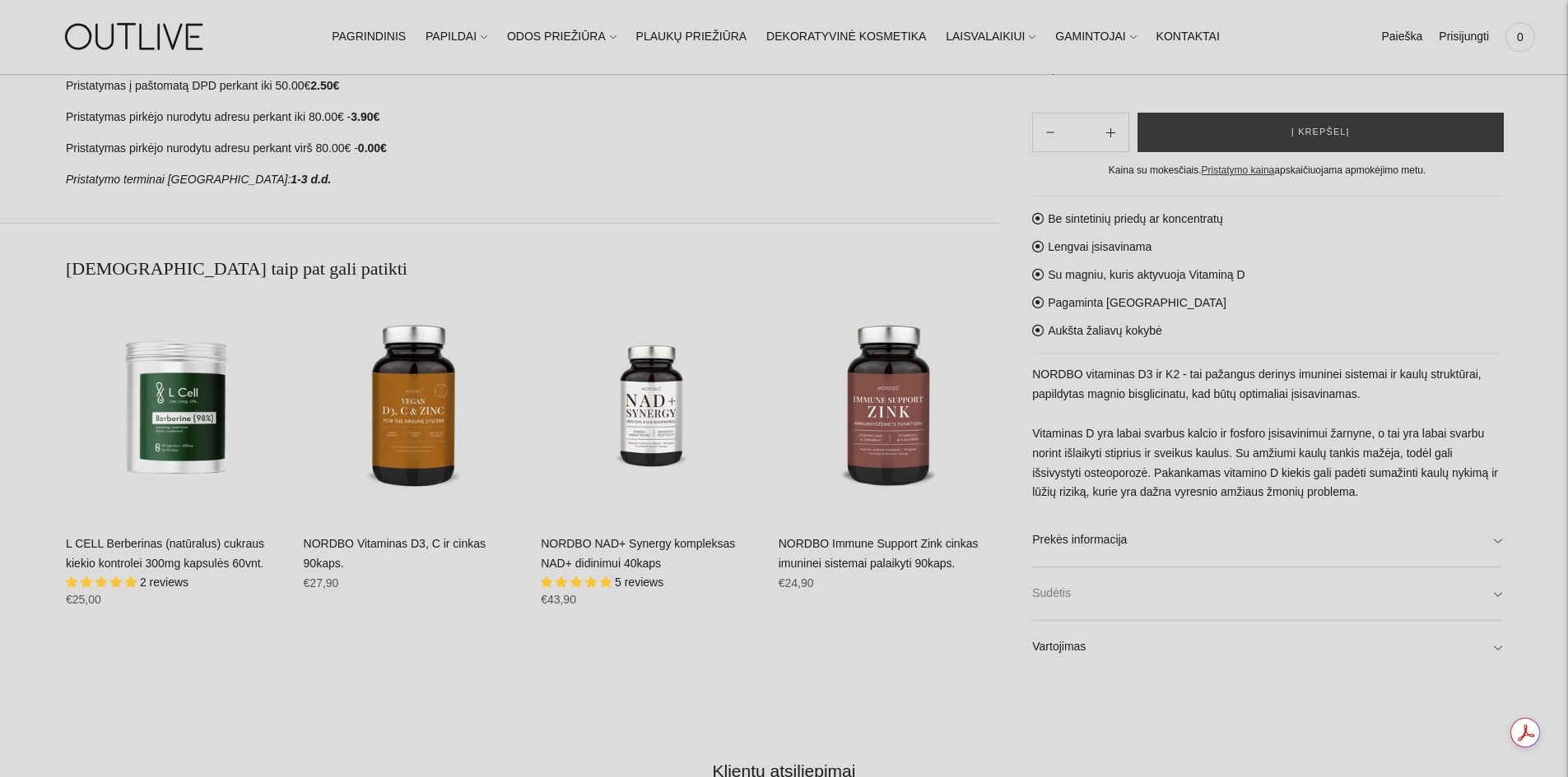
click at [1036, 586] on link "Sudėtis" at bounding box center [1267, 593] width 470 height 53
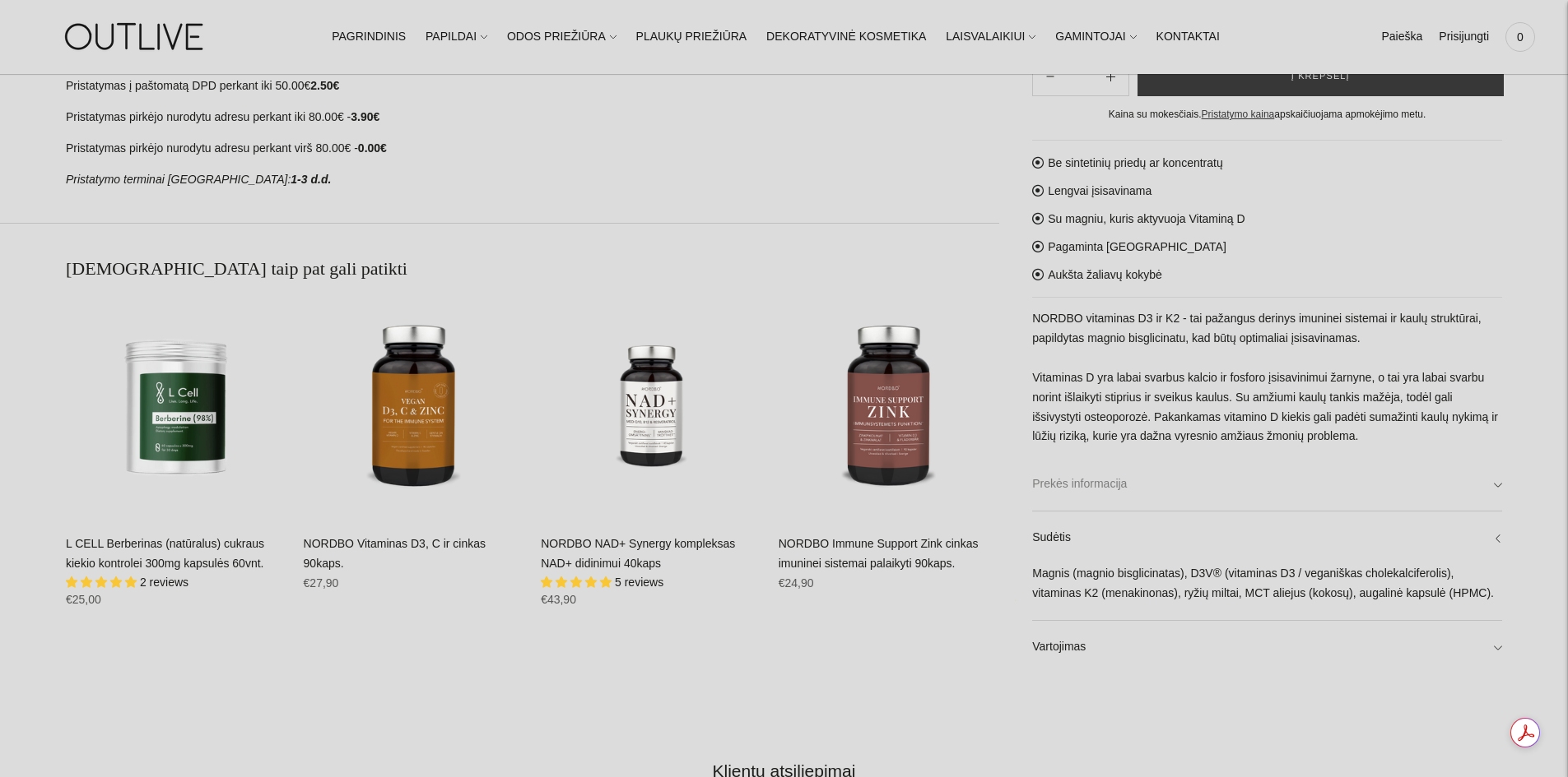
click at [1131, 495] on link "Prekės informacija" at bounding box center [1267, 485] width 470 height 53
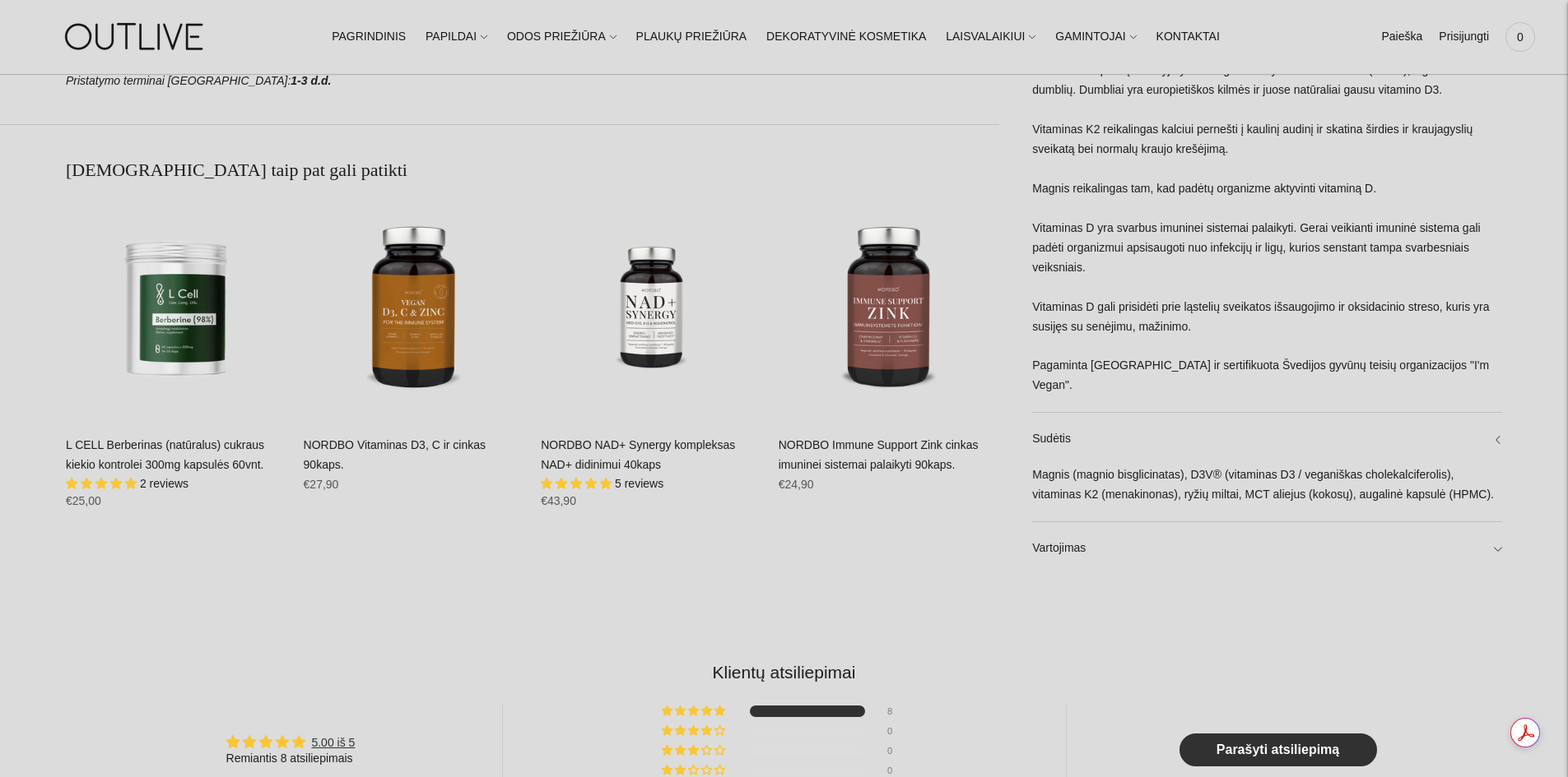
scroll to position [1234, 0]
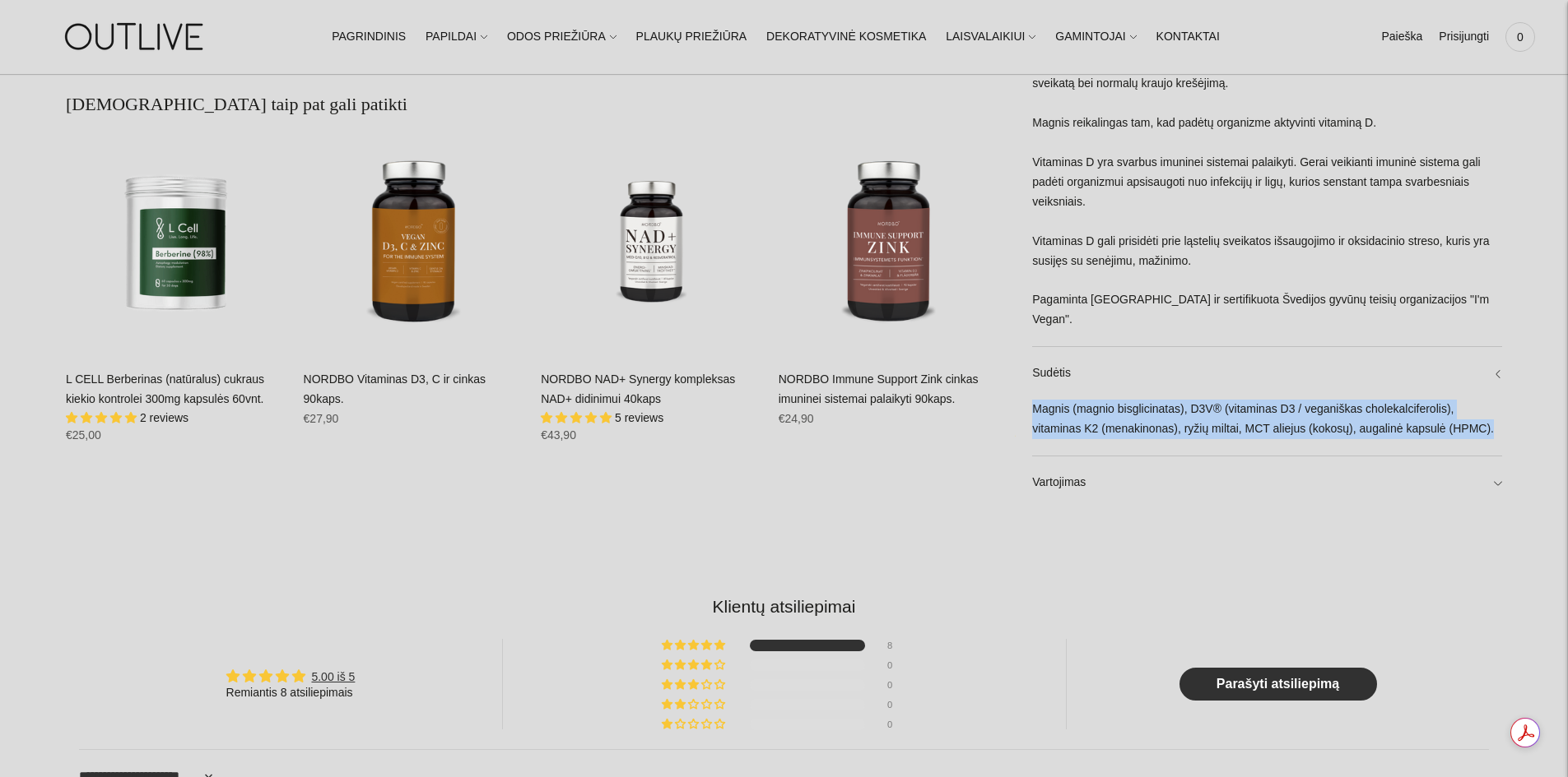
drag, startPoint x: 1035, startPoint y: 412, endPoint x: 1432, endPoint y: 425, distance: 397.2
click at [1432, 425] on div "Magnis (magnio bisglicinatas), D3V® (vitaminas D3 / veganiškas cholekalciferoli…" at bounding box center [1267, 427] width 470 height 56
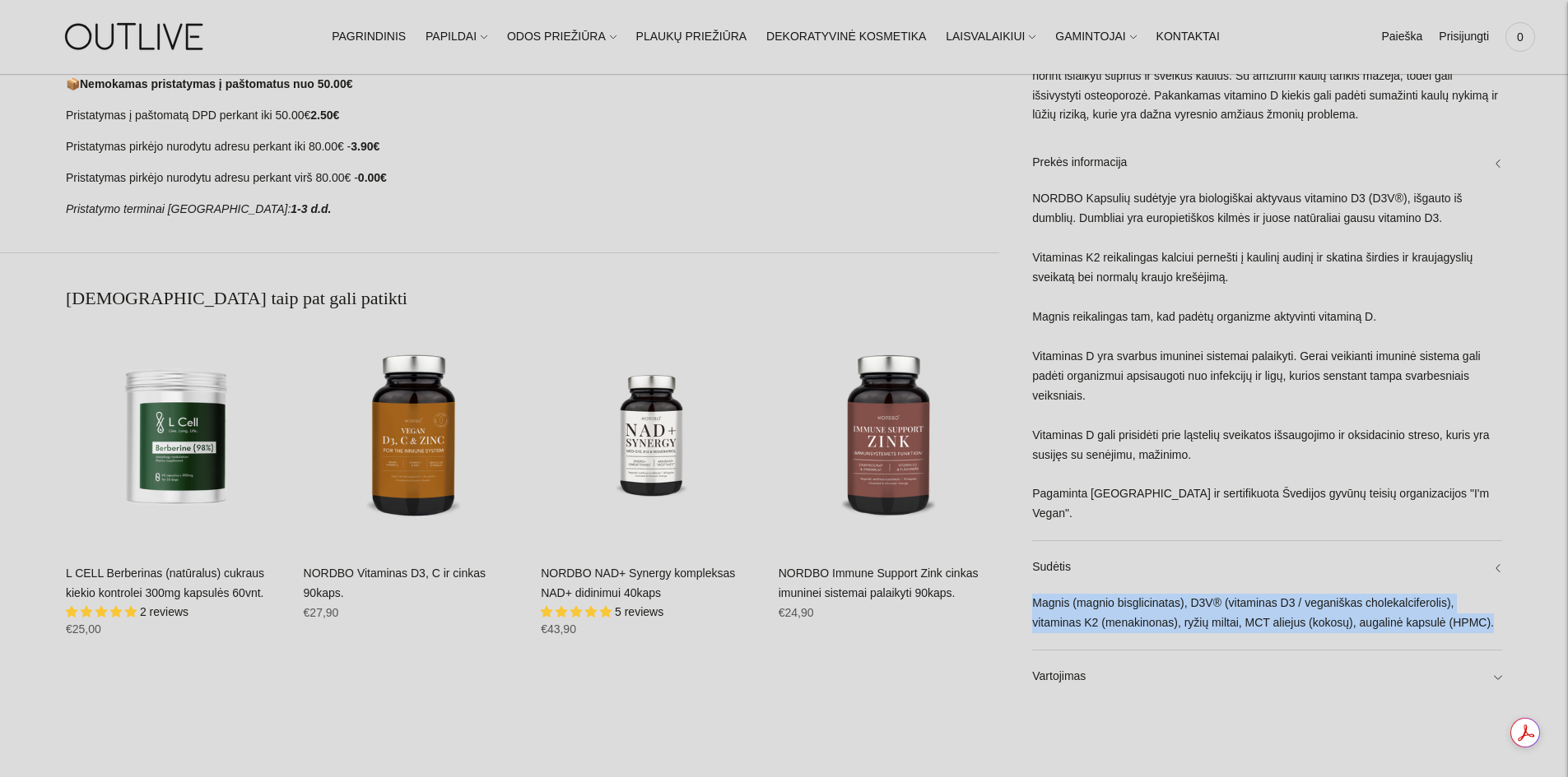
scroll to position [1069, 0]
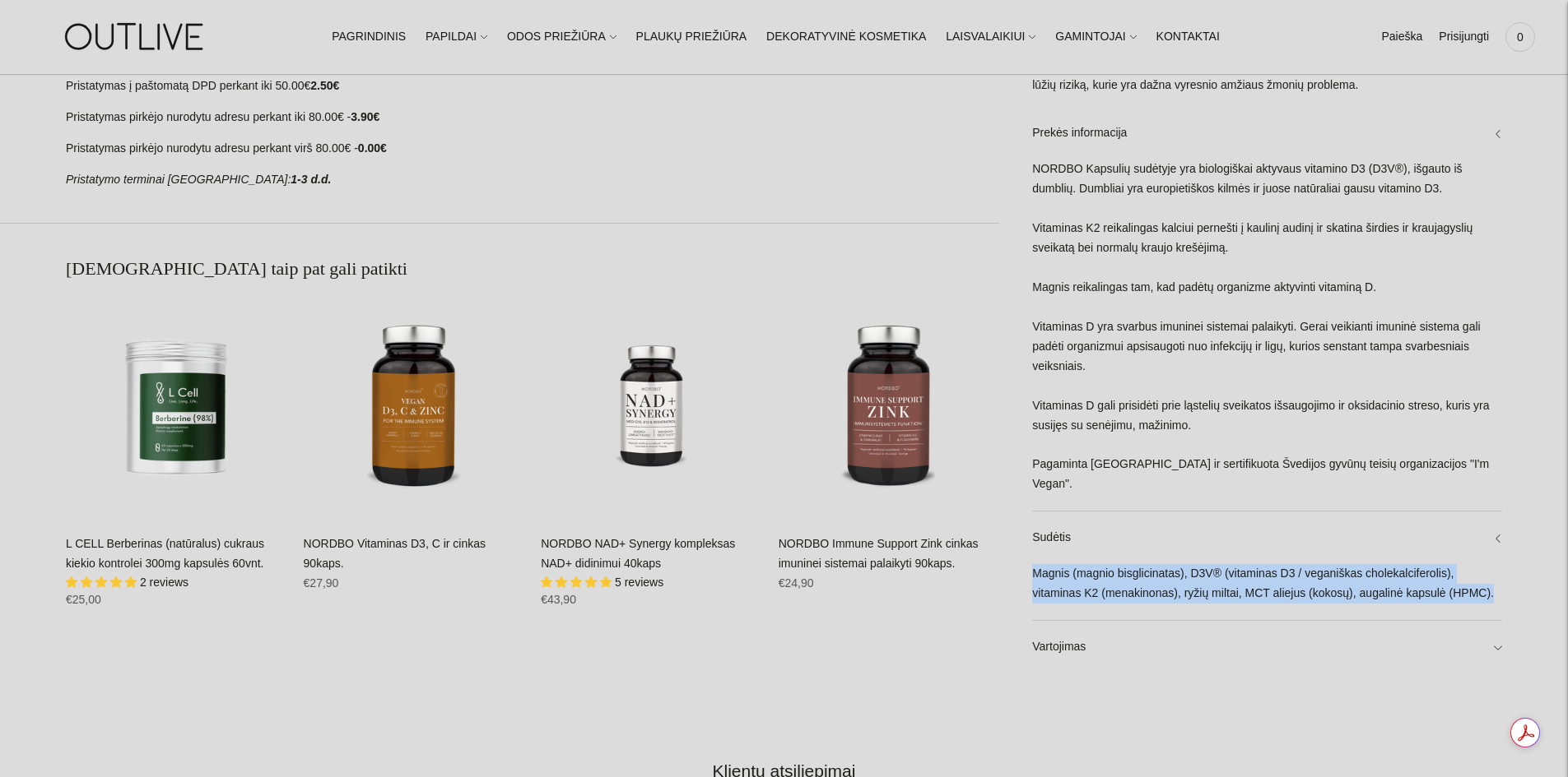
copy div "Magnis (magnio bisglicinatas), D3V® (vitaminas D3 / veganiškas cholekalciferoli…"
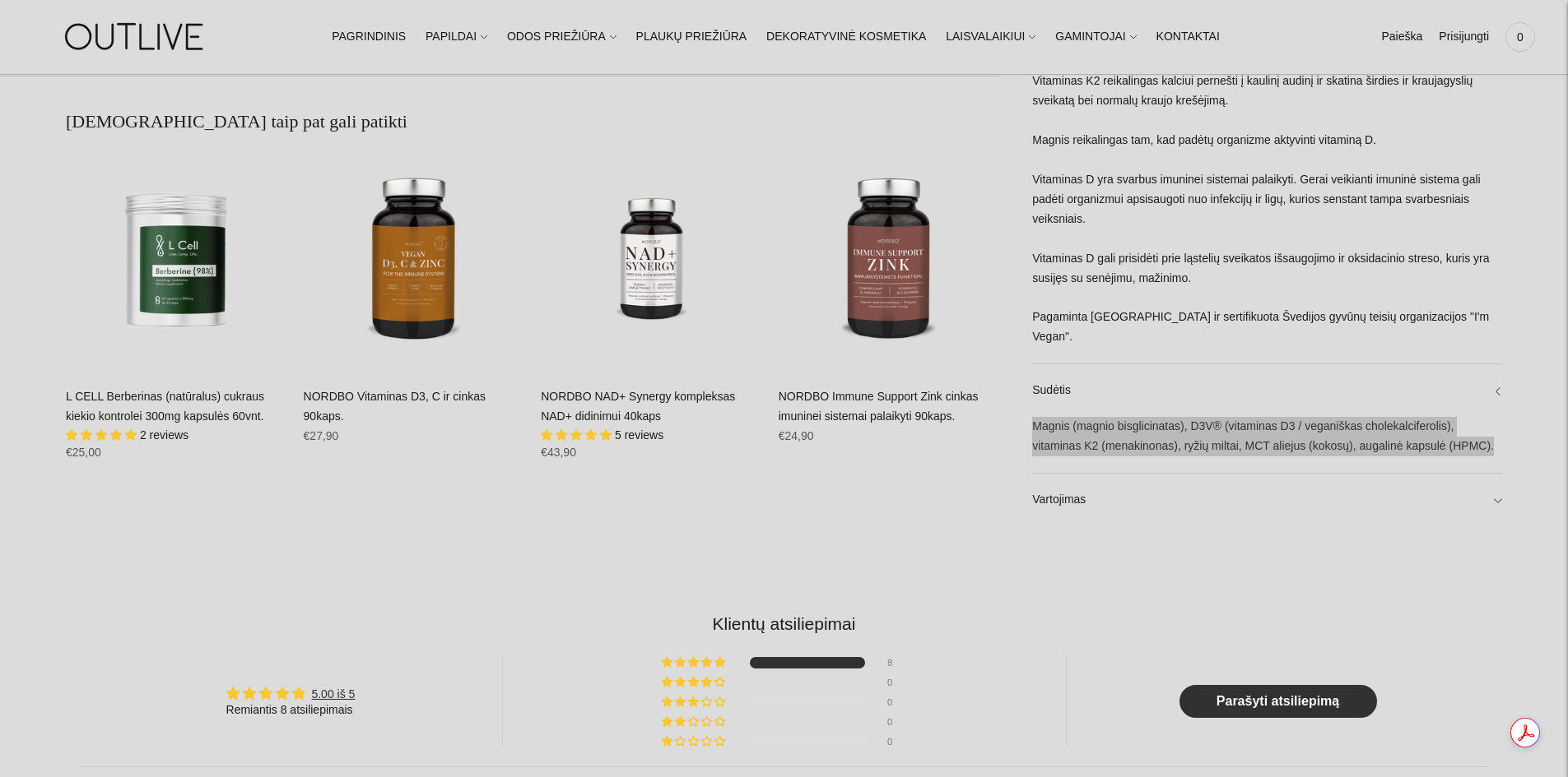
scroll to position [1234, 0]
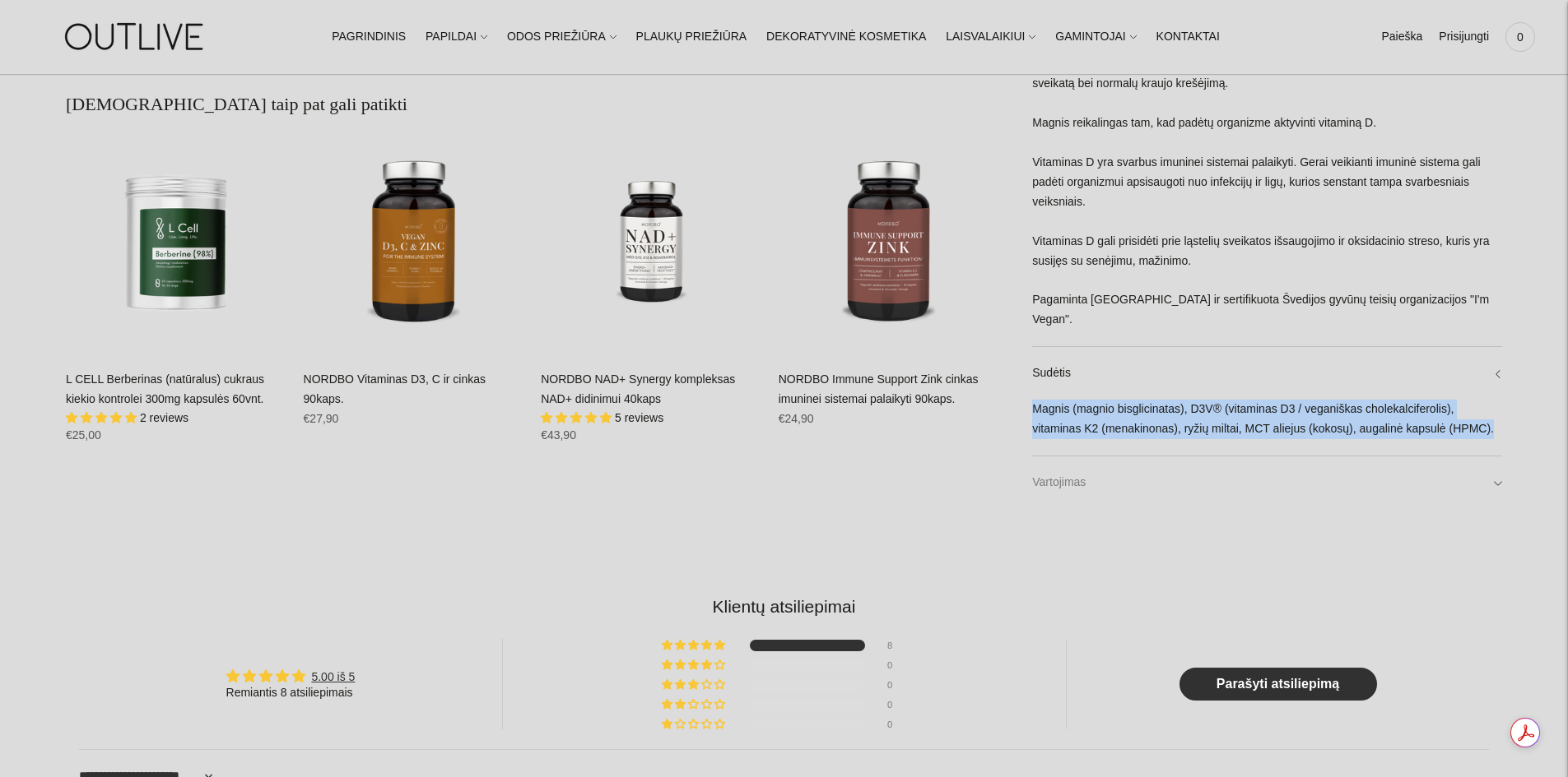
click at [1097, 471] on link "Vartojimas" at bounding box center [1267, 482] width 470 height 53
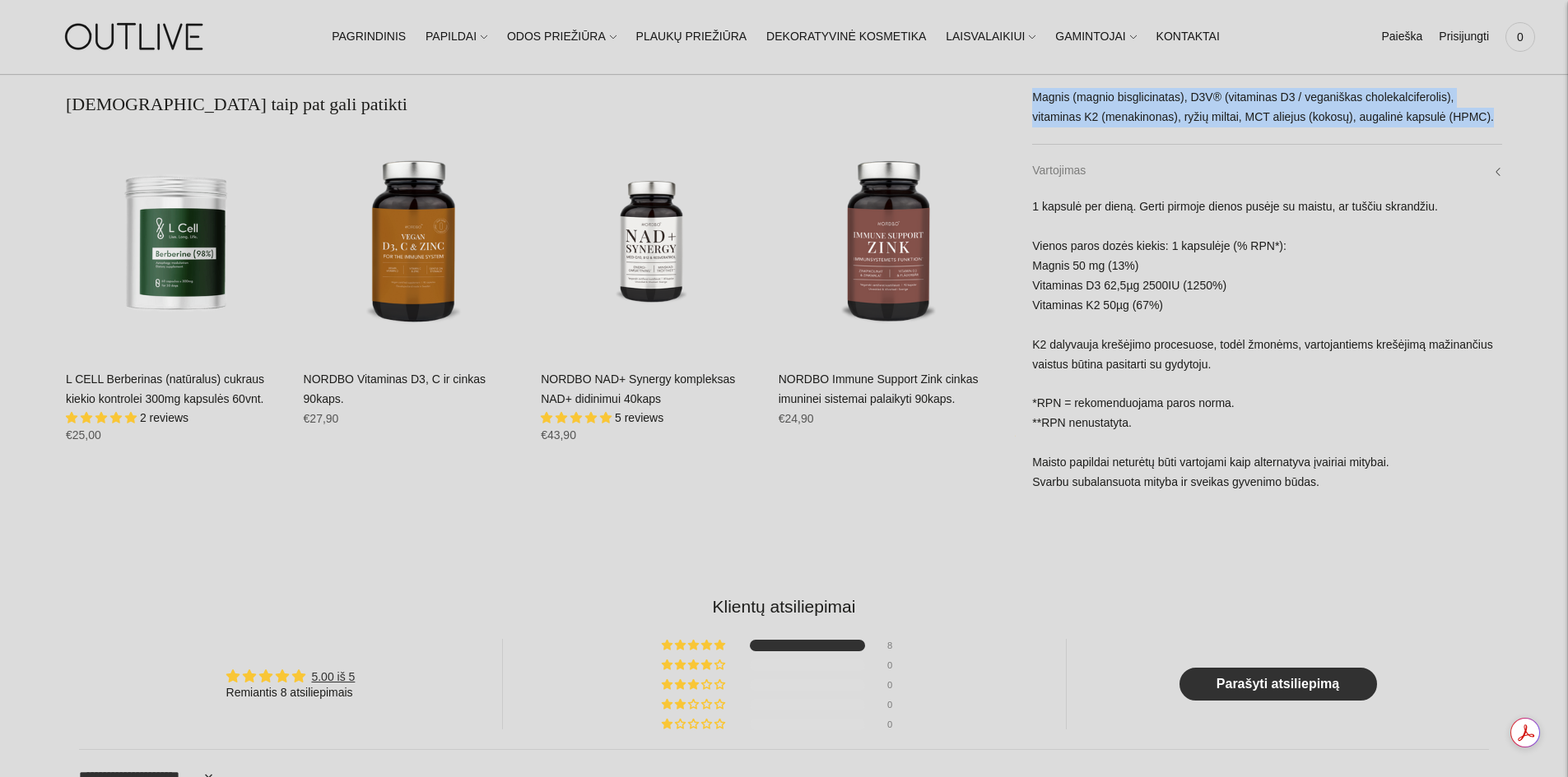
drag, startPoint x: 1031, startPoint y: 202, endPoint x: 1455, endPoint y: 196, distance: 424.0
click at [1442, 205] on div "1 kapsulė per dieną. Gerti pirmoje dienos pusėje su maistu, ar tuščiu skrandžiu…" at bounding box center [1267, 353] width 470 height 312
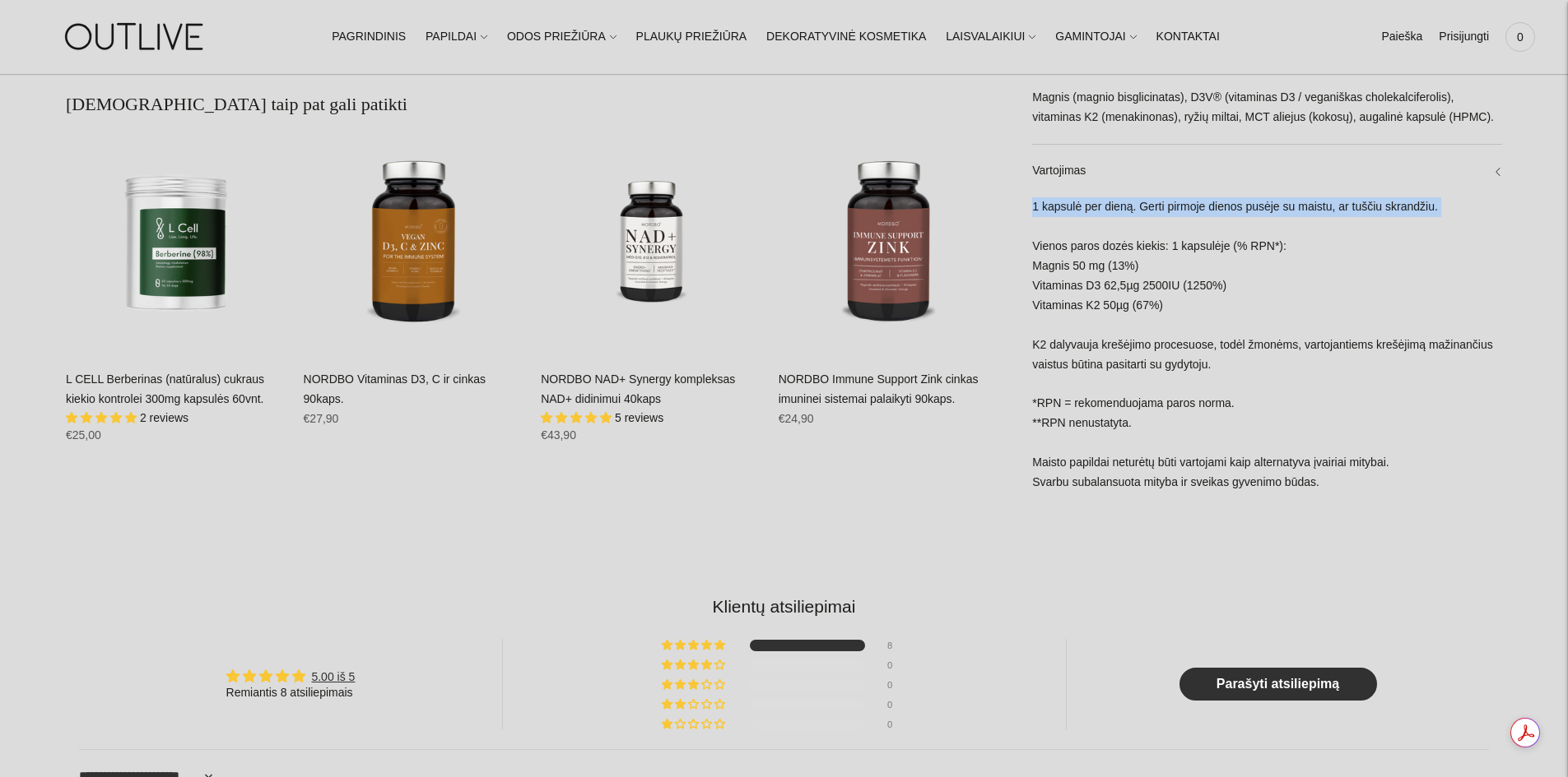
drag, startPoint x: 1442, startPoint y: 205, endPoint x: 1034, endPoint y: 202, distance: 408.0
click at [1034, 202] on div "1 kapsulė per dieną. Gerti pirmoje dienos pusėje su maistu, ar tuščiu skrandžiu…" at bounding box center [1267, 353] width 470 height 312
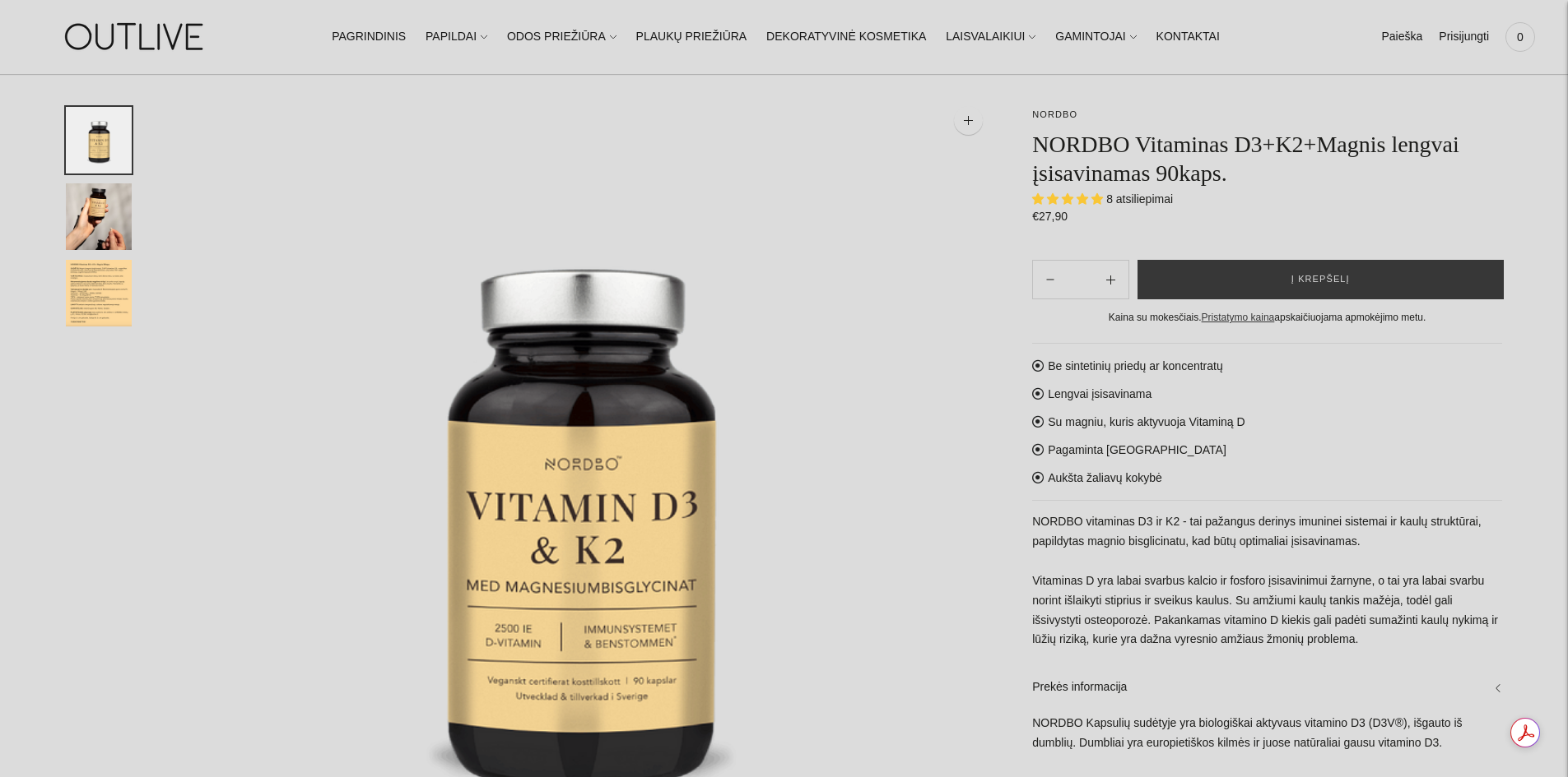
scroll to position [82, 0]
click at [103, 288] on img "Translation missing: en.general.accessibility.image_thumbail" at bounding box center [98, 293] width 65 height 66
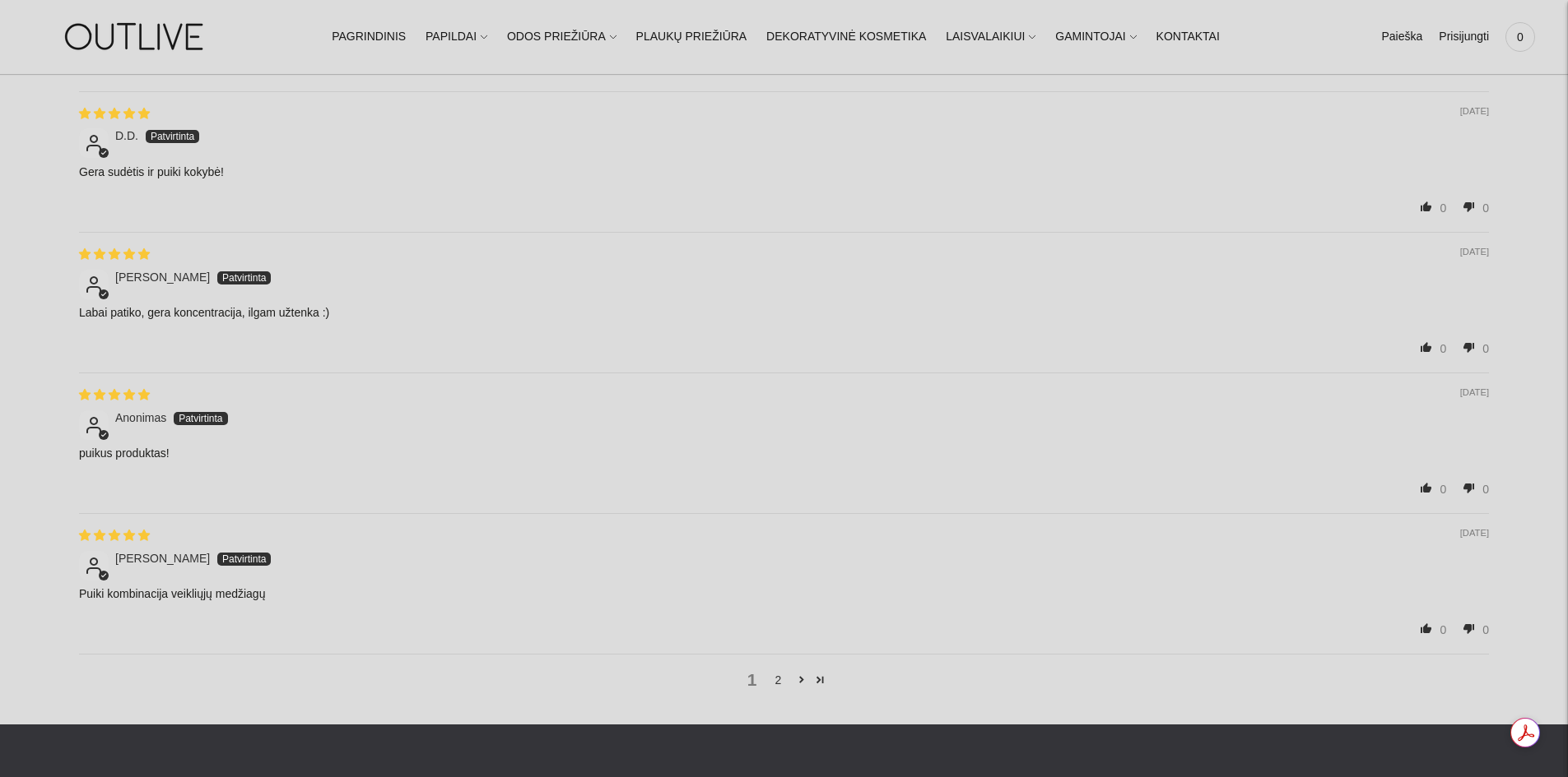
scroll to position [2222, 0]
